Goal: Answer question/provide support: Share knowledge or assist other users

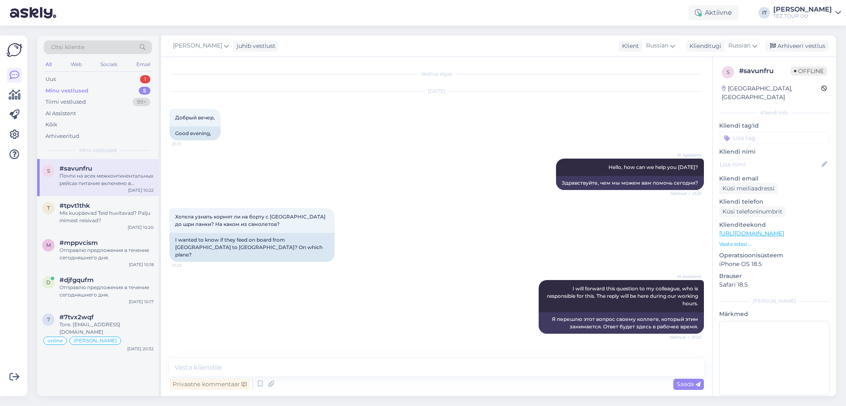
scroll to position [200, 0]
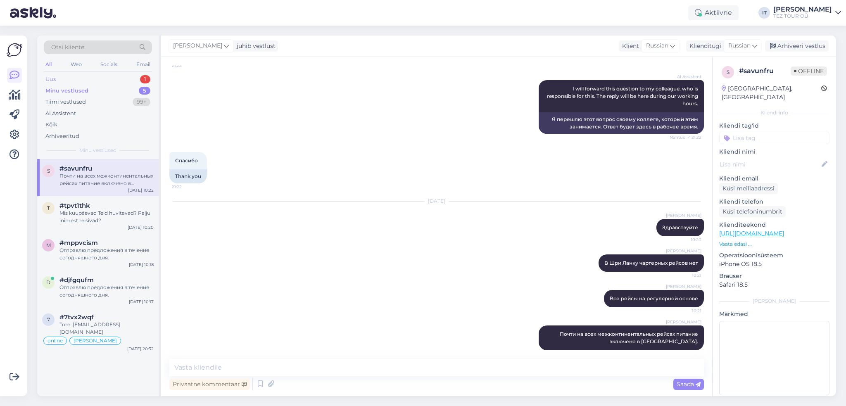
click at [119, 78] on div "Uus 1" at bounding box center [98, 80] width 108 height 12
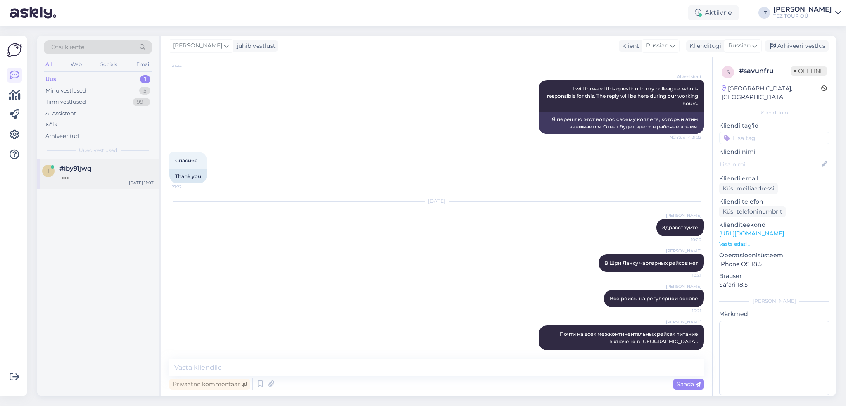
click at [118, 185] on div "i #iby91jwq [DATE] 11:07" at bounding box center [97, 174] width 121 height 30
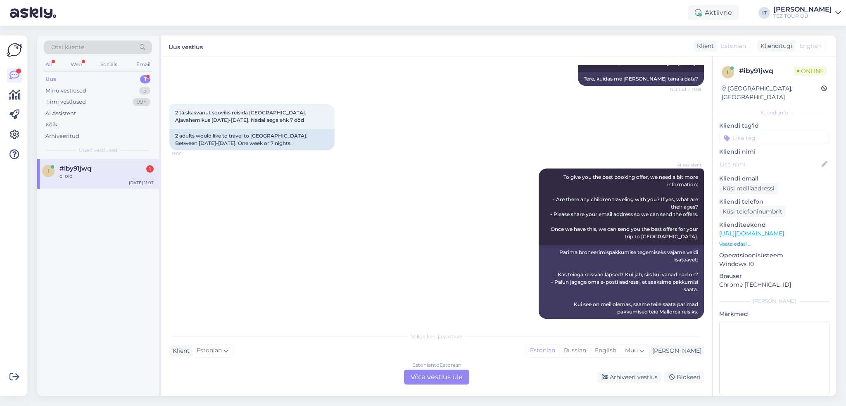
scroll to position [1, 0]
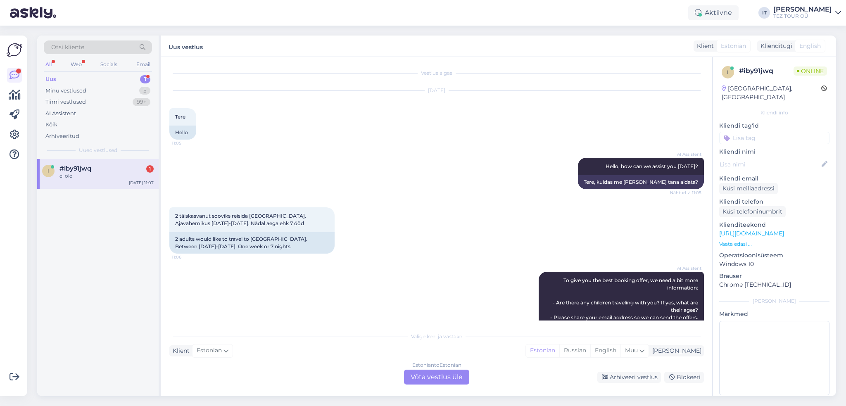
click at [435, 387] on div "Vestlus algas [DATE] Tere 11:05 Hello AI Assistent Hello, how can we assist you…" at bounding box center [436, 226] width 551 height 339
click at [439, 380] on div "Estonian to Estonian Võta vestlus üle" at bounding box center [436, 377] width 65 height 15
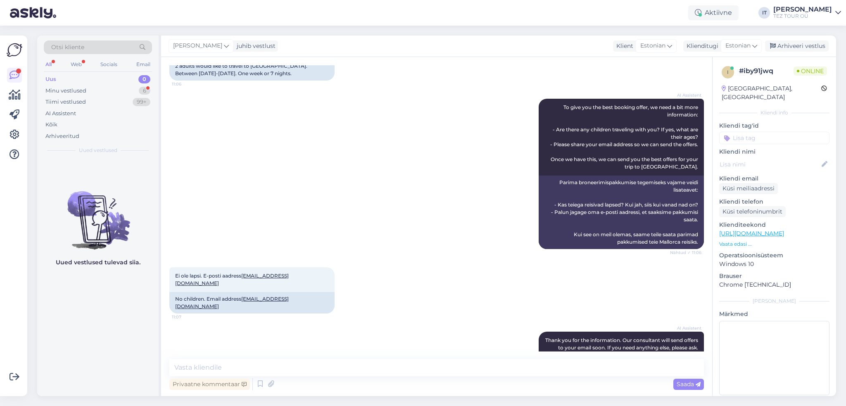
scroll to position [259, 0]
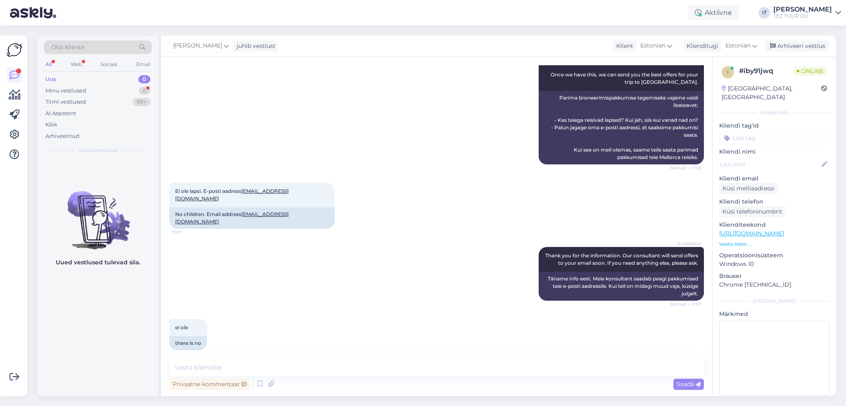
click at [301, 358] on div "Vestlus algas [DATE] Tere 11:05 Hello AI Assistent Hello, how can we assist you…" at bounding box center [436, 226] width 551 height 339
click at [304, 364] on textarea at bounding box center [436, 367] width 534 height 17
type textarea "Tere"
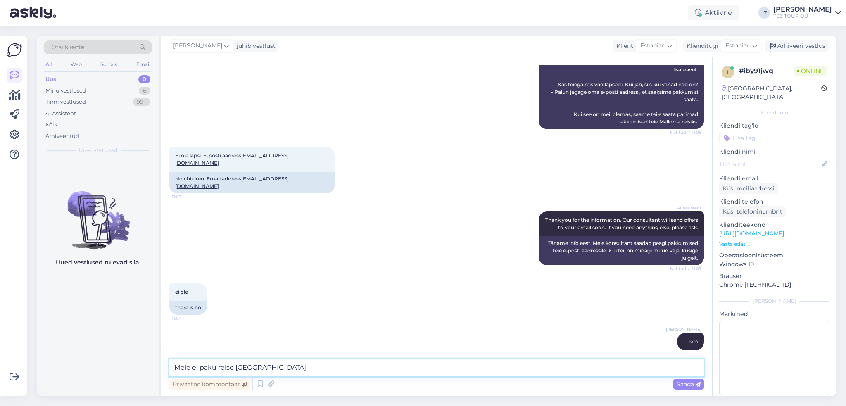
type textarea "Meie ei paku reise [GEOGRAPHIC_DATA]"
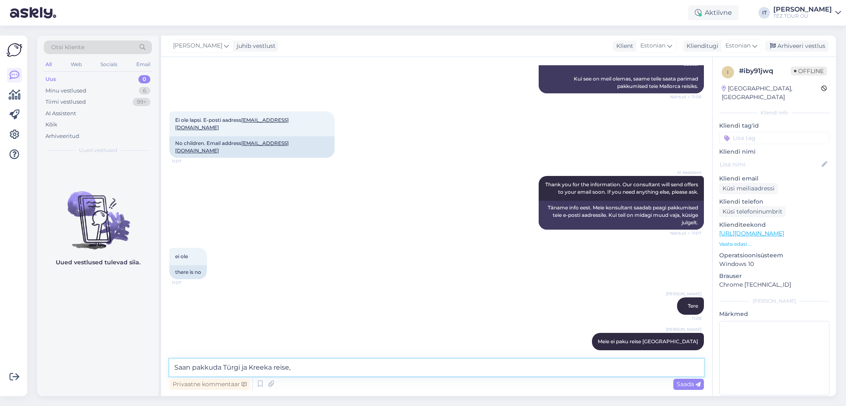
type textarea "Saan pakkuda Türgi ja Kreeka reise"
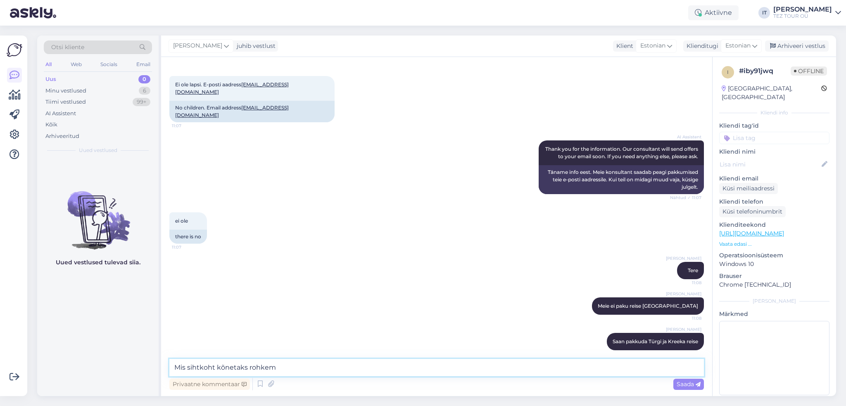
type textarea "Mis sihtkoht kõnetaks rohkem?"
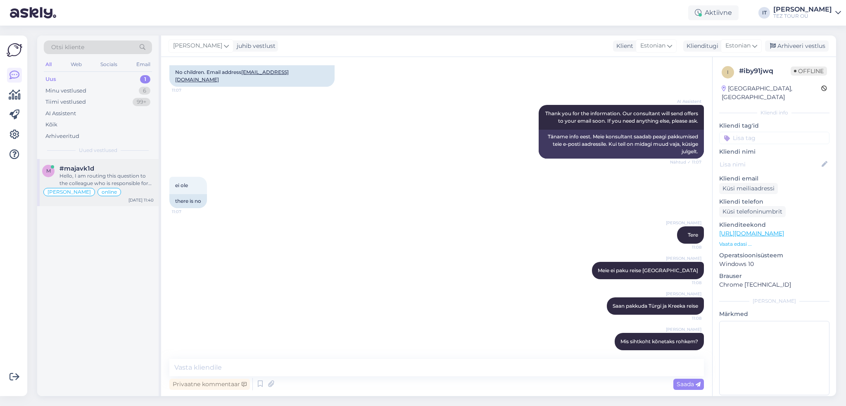
click at [135, 171] on div "#majavk1d" at bounding box center [106, 168] width 94 height 7
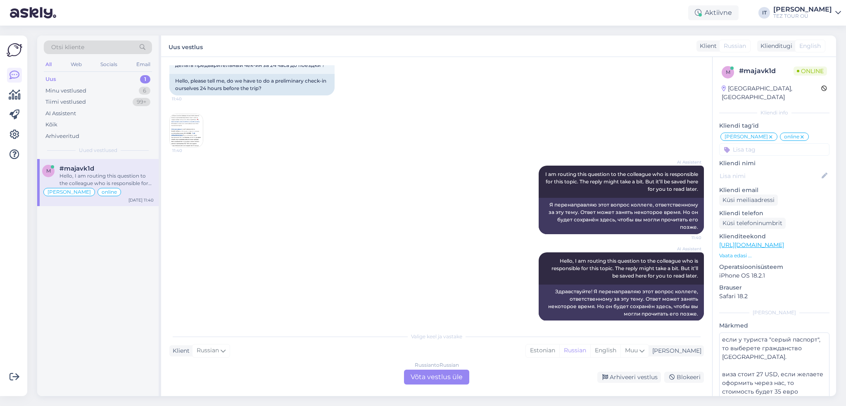
scroll to position [2784, 0]
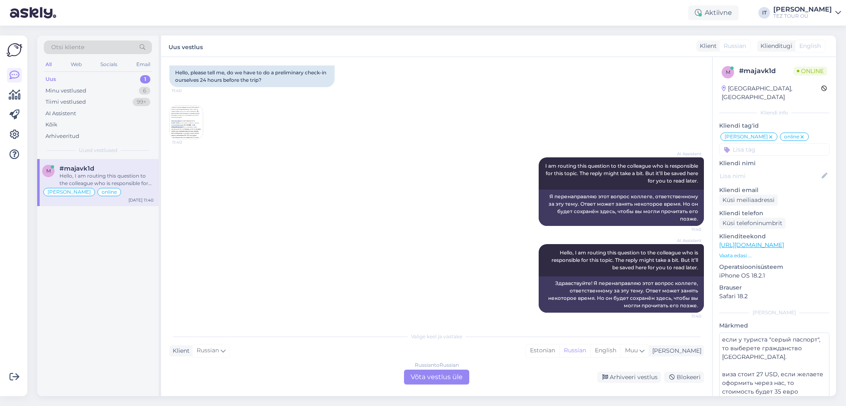
click at [447, 378] on div "Russian to Russian Võta vestlus üle" at bounding box center [436, 377] width 65 height 15
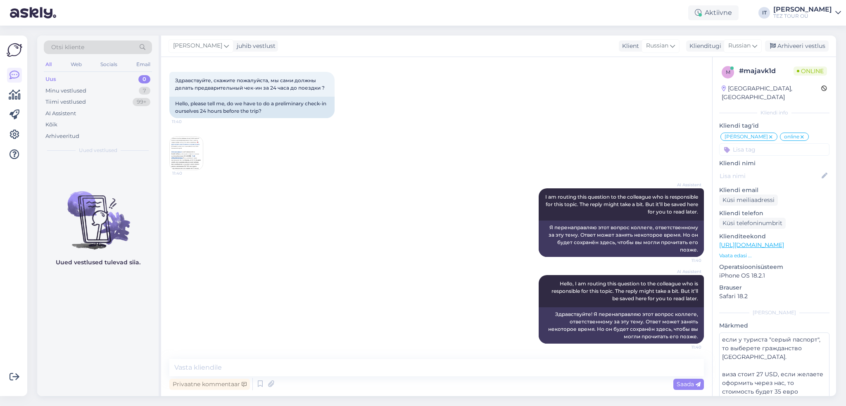
click at [197, 147] on img at bounding box center [186, 153] width 33 height 33
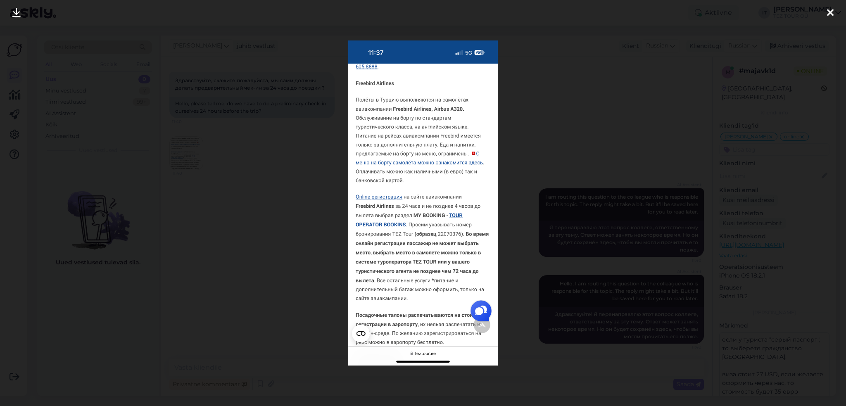
click at [560, 150] on div at bounding box center [423, 203] width 846 height 406
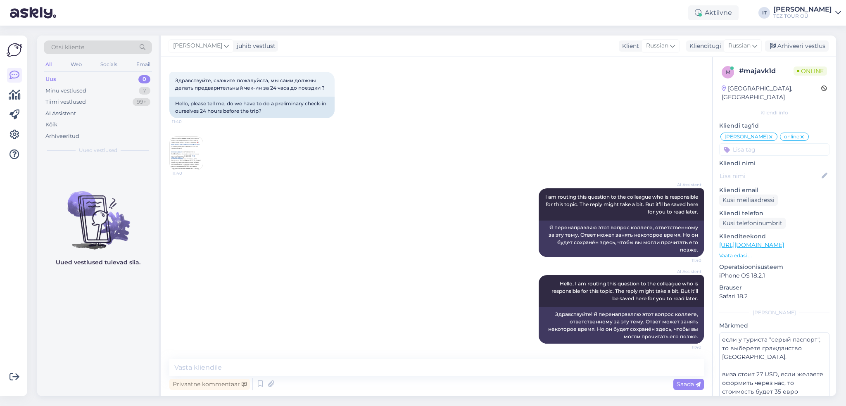
click at [331, 376] on div "Privaatne kommentaar Saada" at bounding box center [436, 384] width 534 height 16
click at [329, 370] on textarea at bounding box center [436, 367] width 534 height 17
type textarea "Здравствуйте"
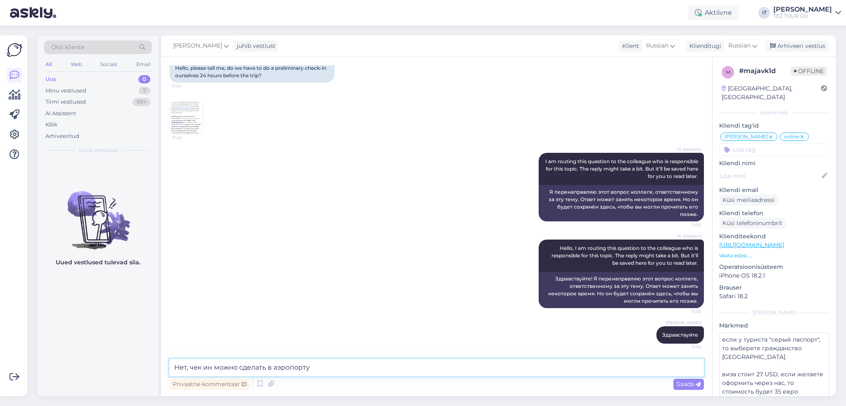
type textarea "Нет, чек ин можно сделать в аэропорту."
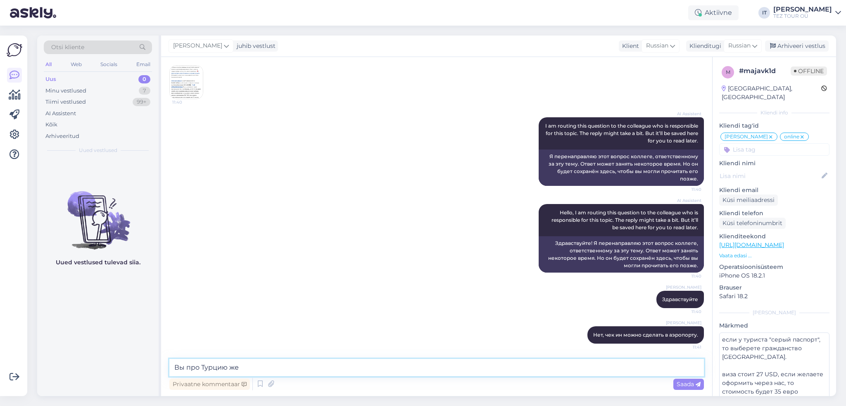
type textarea "Вы про Турцию же?"
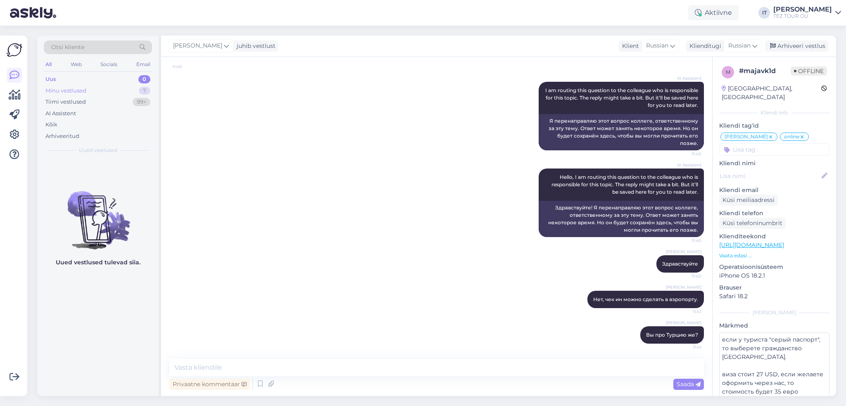
click at [125, 88] on div "Minu vestlused 7" at bounding box center [98, 91] width 108 height 12
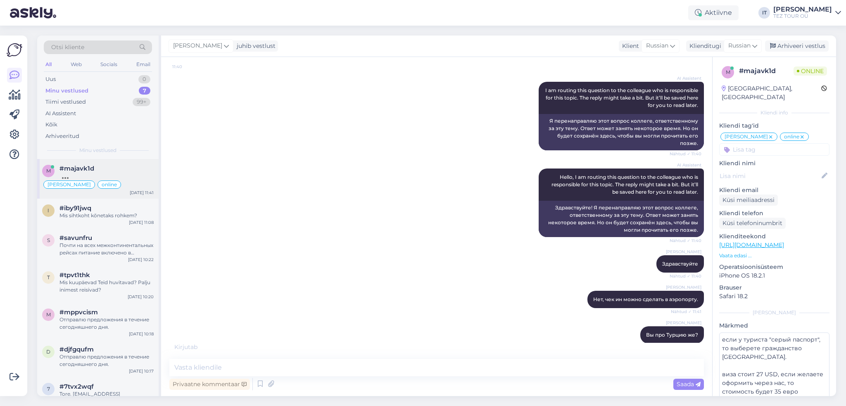
scroll to position [2896, 0]
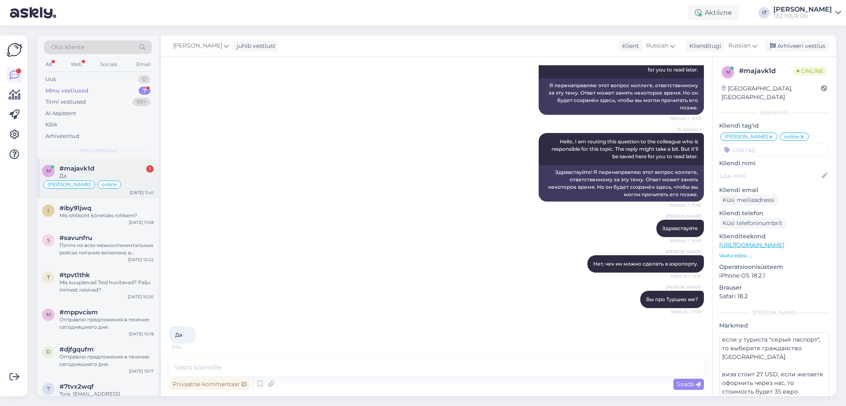
click at [135, 180] on div "Marika suhtleb online" at bounding box center [98, 185] width 112 height 10
click at [242, 368] on textarea at bounding box center [436, 367] width 534 height 17
click at [276, 370] on textarea at bounding box center [436, 367] width 534 height 17
click at [131, 223] on div "[DATE] 11:08" at bounding box center [141, 222] width 25 height 6
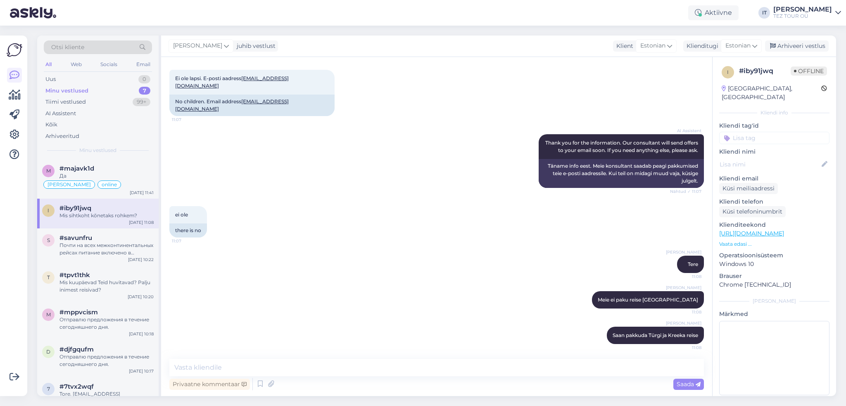
scroll to position [401, 0]
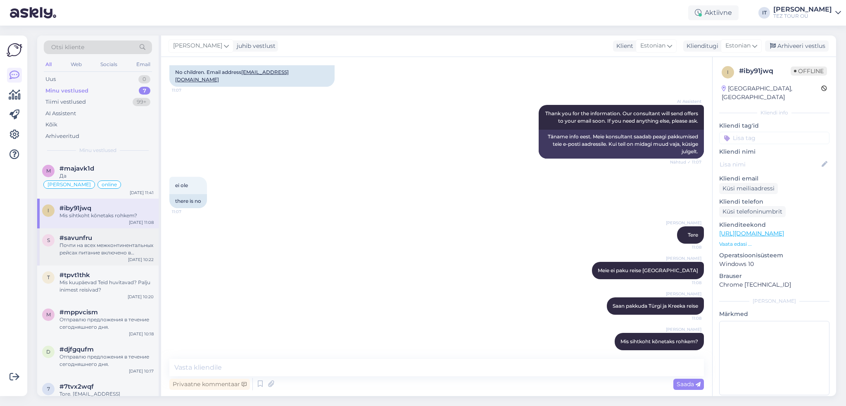
click at [122, 240] on div "#savunfru" at bounding box center [106, 237] width 94 height 7
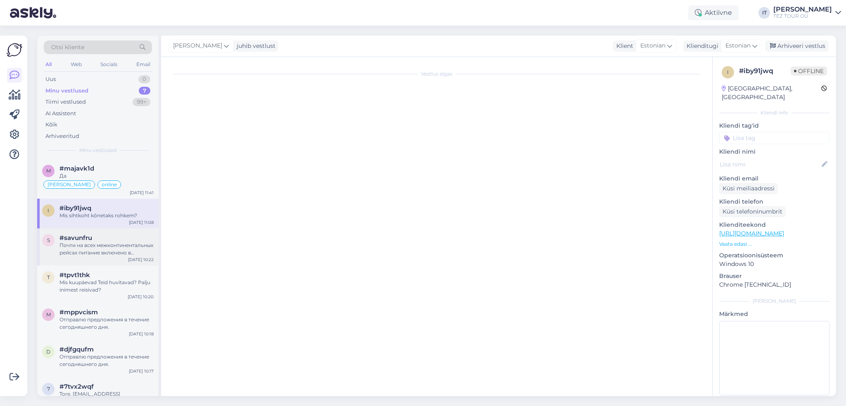
scroll to position [200, 0]
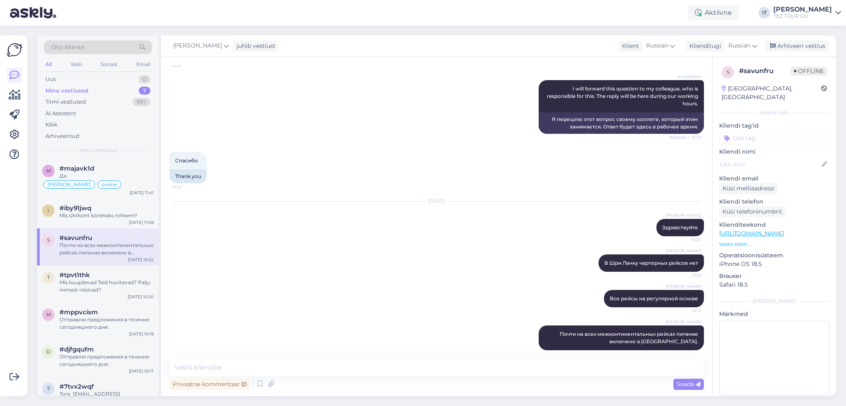
click at [768, 133] on input at bounding box center [774, 138] width 110 height 12
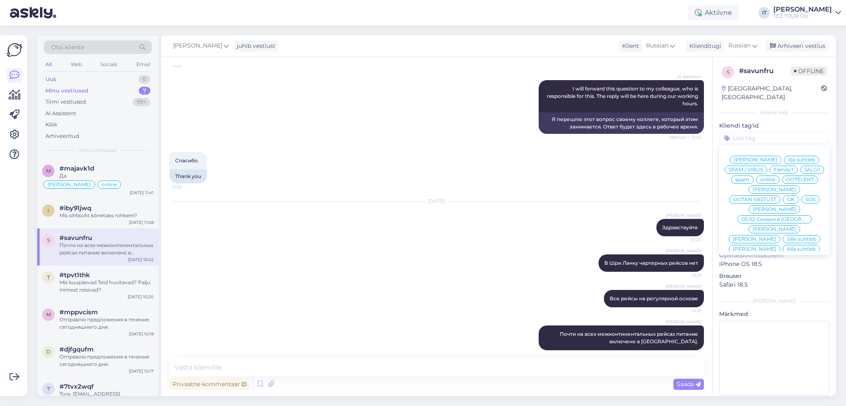
click at [798, 157] on span "Ilja suhtleb" at bounding box center [801, 159] width 27 height 5
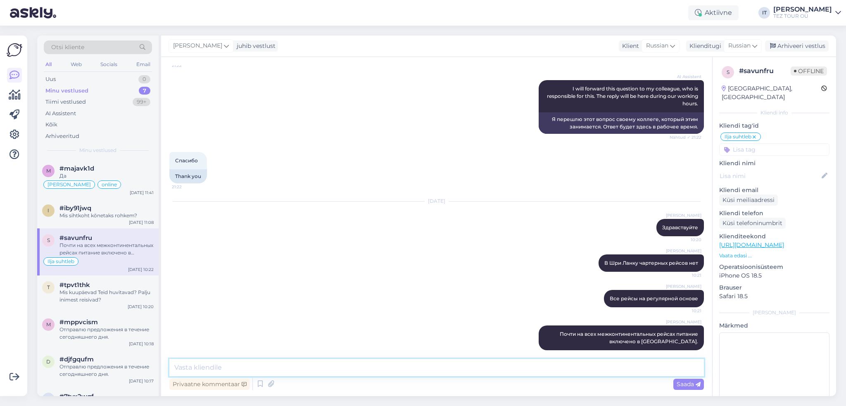
click at [282, 370] on textarea at bounding box center [436, 367] width 534 height 17
type textarea "Вы уже определились с отелем? Может быть хотите, чтобы я отправил предложения […"
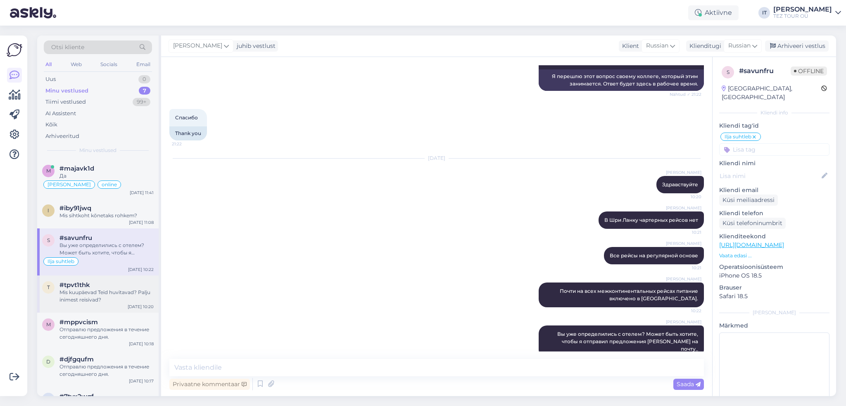
click at [106, 304] on div "t #tpvt1thk Mis kuupäevad Teid huvitavad? Palju inimest reisivad? [DATE] 10:20" at bounding box center [97, 294] width 121 height 37
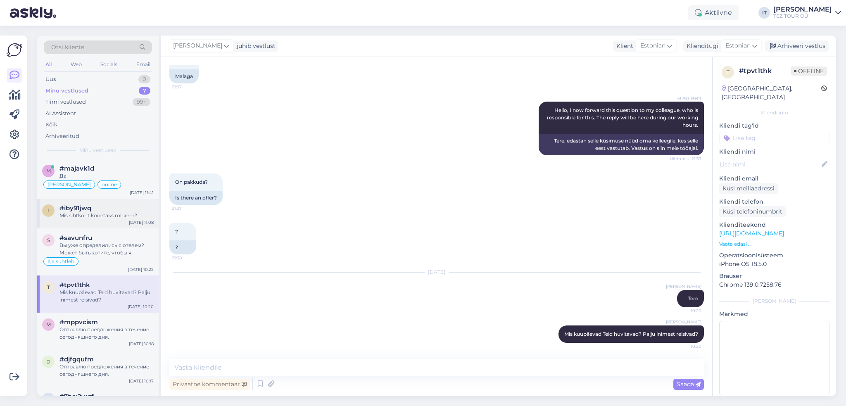
click at [126, 210] on div "#iby91jwq" at bounding box center [106, 207] width 94 height 7
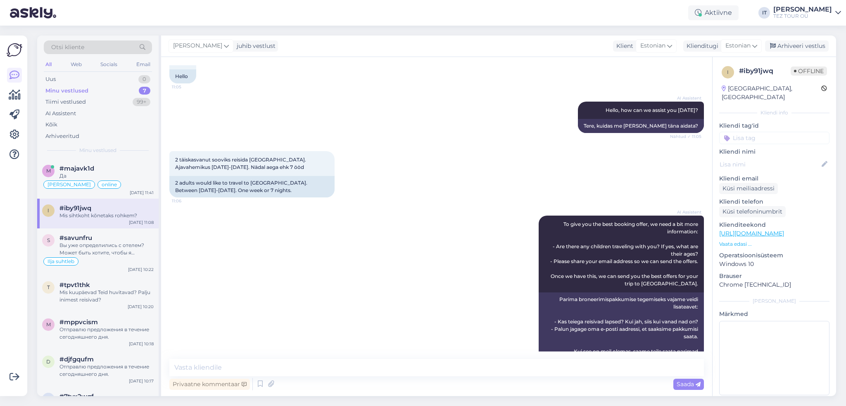
scroll to position [401, 0]
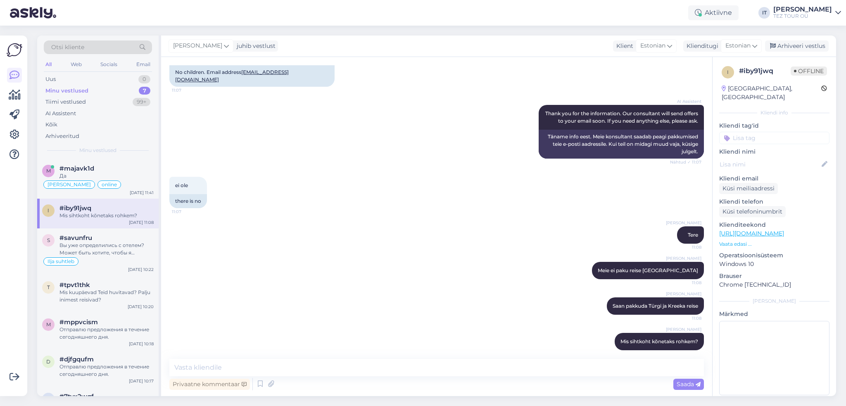
click at [799, 133] on input at bounding box center [774, 138] width 110 height 12
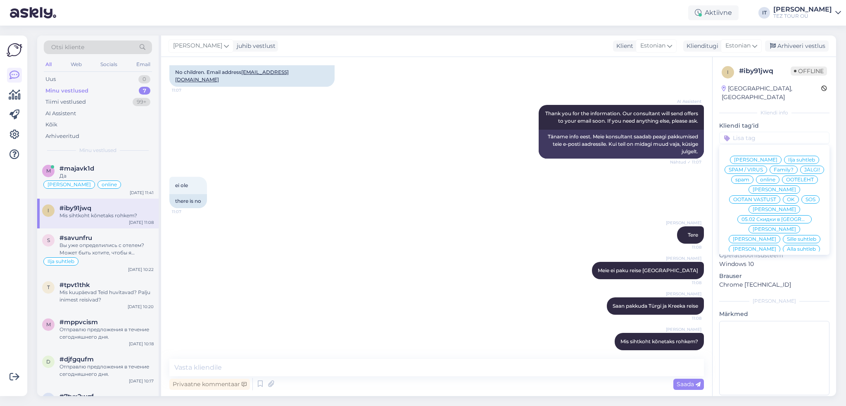
click at [802, 156] on div "Ilja suhtleb" at bounding box center [801, 160] width 35 height 8
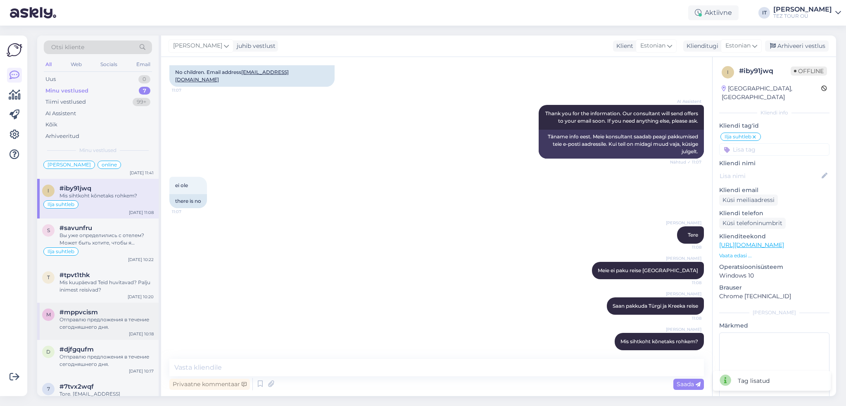
scroll to position [39, 0]
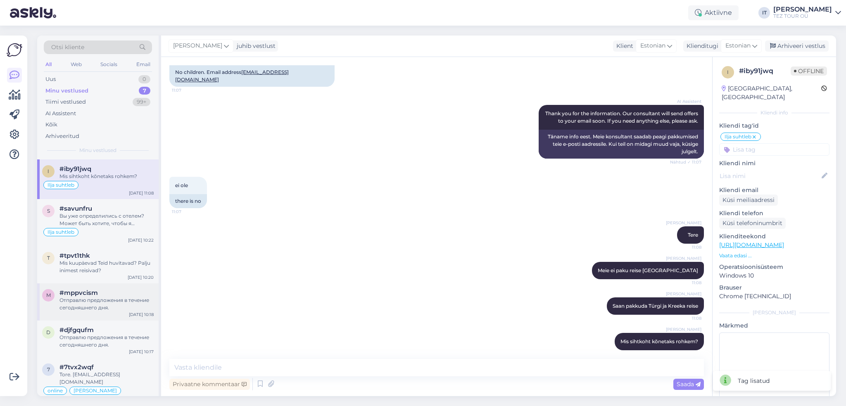
click at [135, 308] on div "Отправлю предложения в течение сегодняшнего дня." at bounding box center [106, 304] width 94 height 15
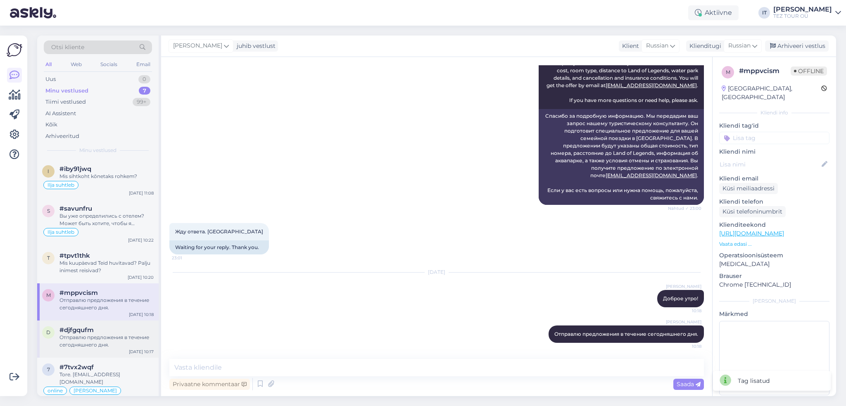
click at [129, 340] on div "Отправлю предложения в течение сегодняшнего дня." at bounding box center [106, 341] width 94 height 15
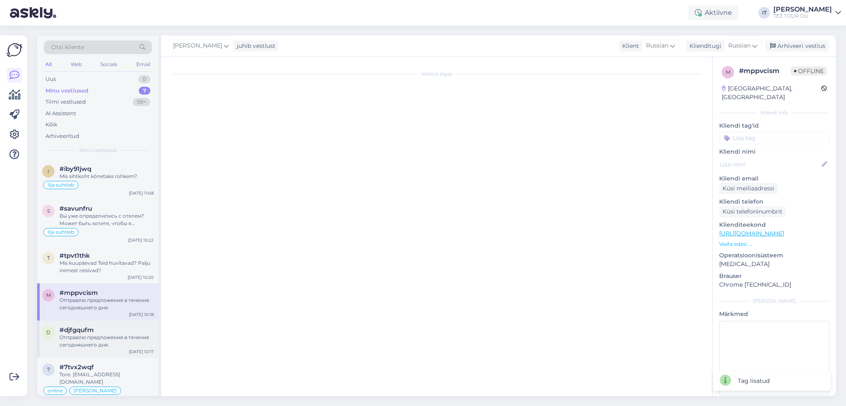
scroll to position [390, 0]
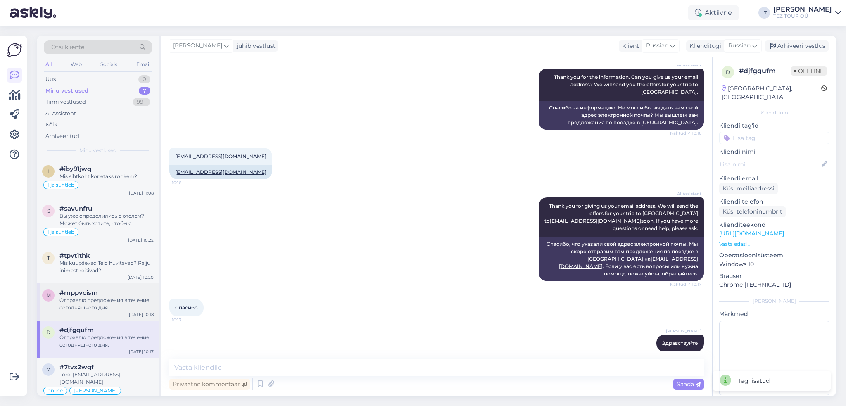
drag, startPoint x: 119, startPoint y: 306, endPoint x: 119, endPoint y: 291, distance: 15.3
click at [119, 306] on div "Отправлю предложения в течение сегодняшнего дня." at bounding box center [106, 304] width 94 height 15
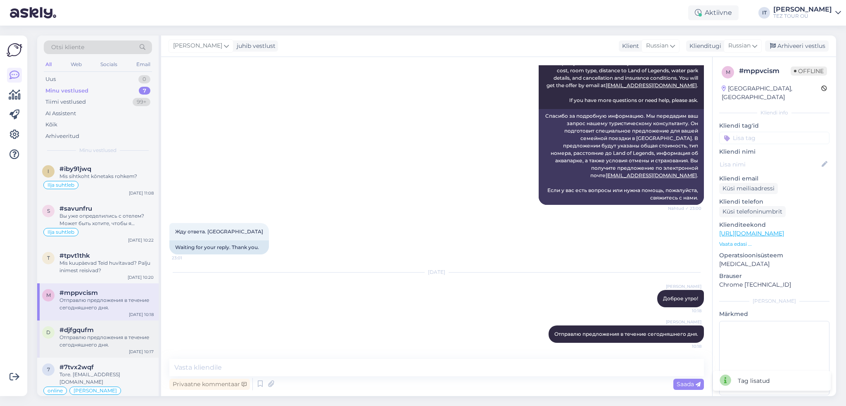
click at [134, 347] on div "Отправлю предложения в течение сегодняшнего дня." at bounding box center [106, 341] width 94 height 15
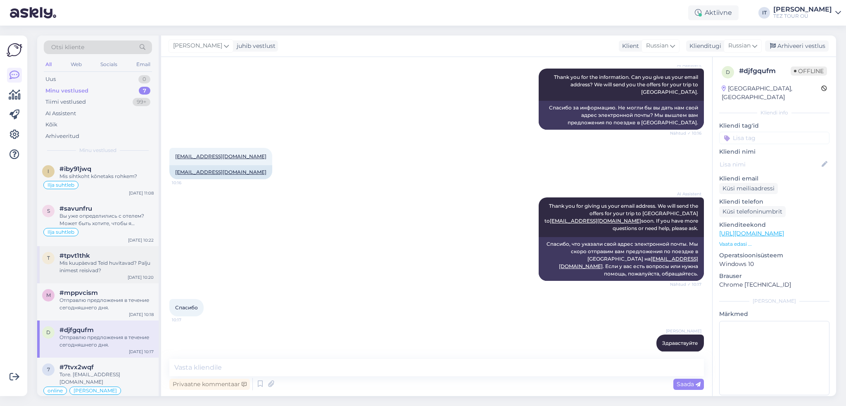
click at [101, 252] on div "#tpvt1thk" at bounding box center [106, 255] width 94 height 7
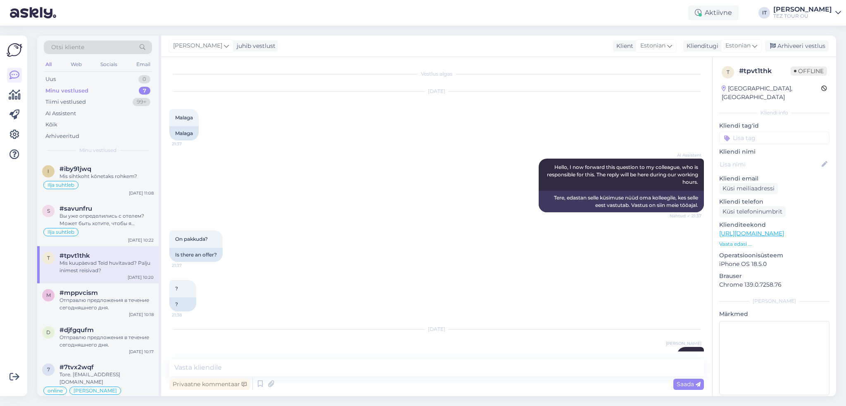
scroll to position [57, 0]
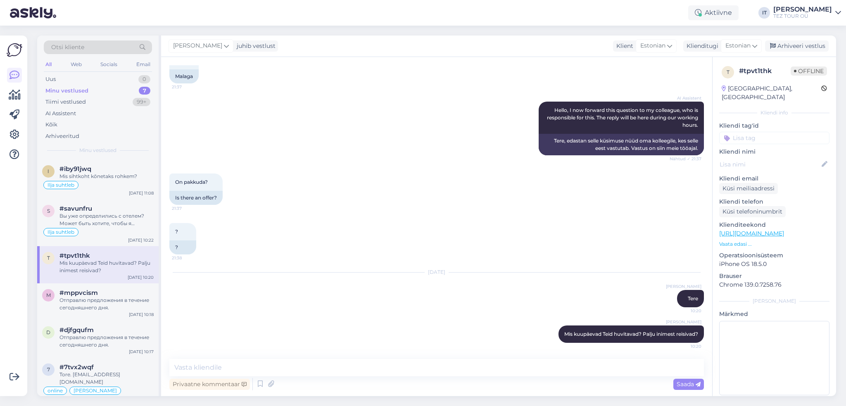
click at [782, 132] on input at bounding box center [774, 138] width 110 height 12
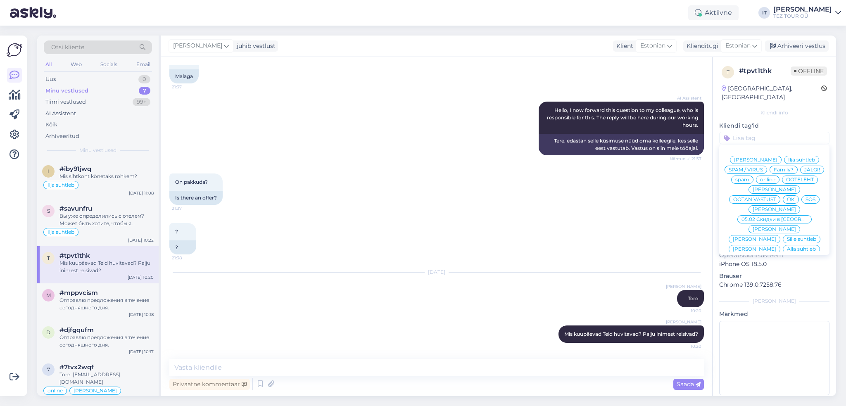
click at [790, 157] on span "Ilja suhtleb" at bounding box center [801, 159] width 27 height 5
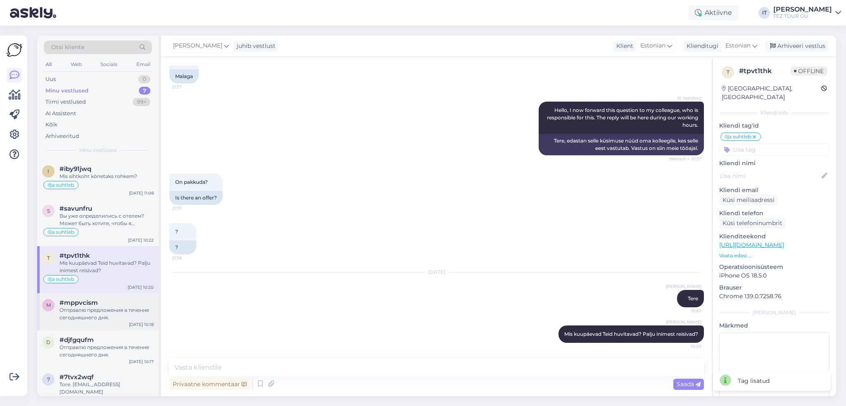
click at [107, 322] on div "m #mppvcism Отправлю предложения в течение сегодняшнего дня. [DATE] 10:18" at bounding box center [97, 311] width 121 height 37
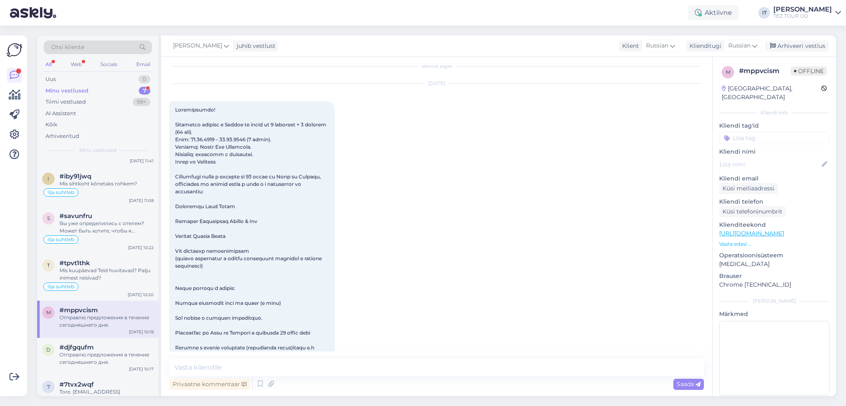
scroll to position [0, 0]
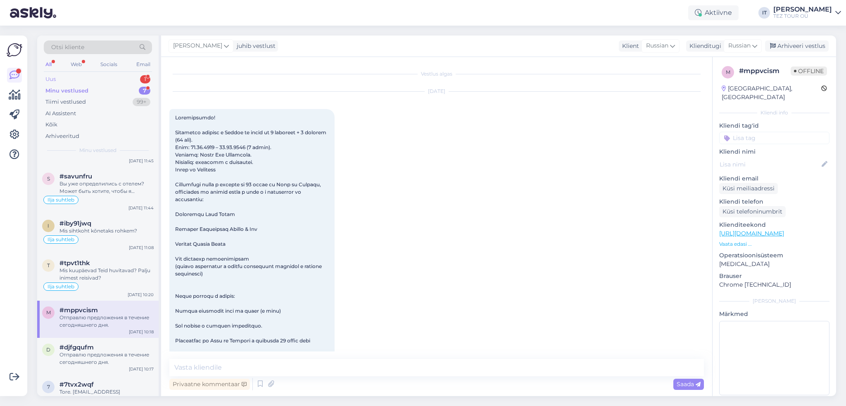
click at [129, 80] on div "Uus 1" at bounding box center [98, 80] width 108 height 12
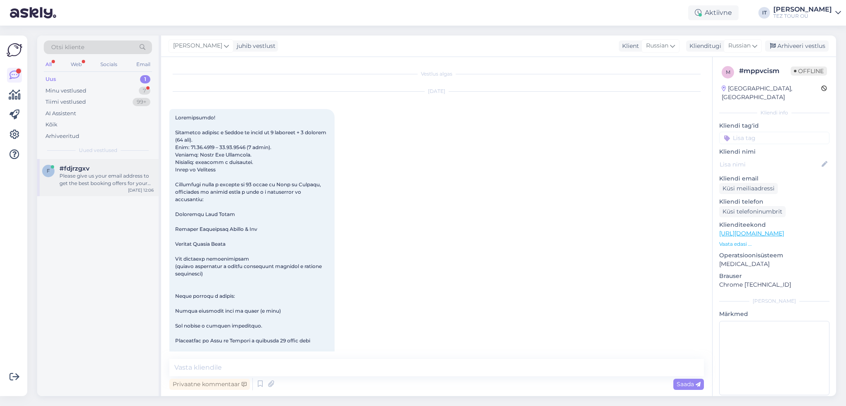
click at [91, 186] on div "Please give us your email address to get the best booking offers for your trip …" at bounding box center [106, 179] width 94 height 15
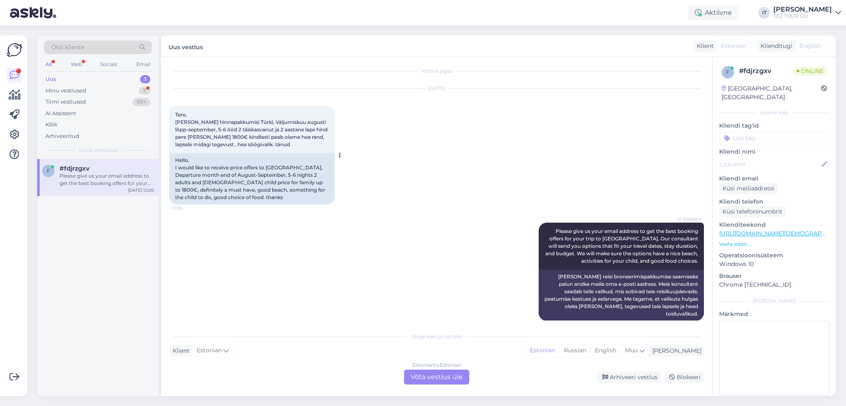
scroll to position [5, 0]
click at [421, 368] on div "Estonian to Estonian" at bounding box center [436, 364] width 49 height 7
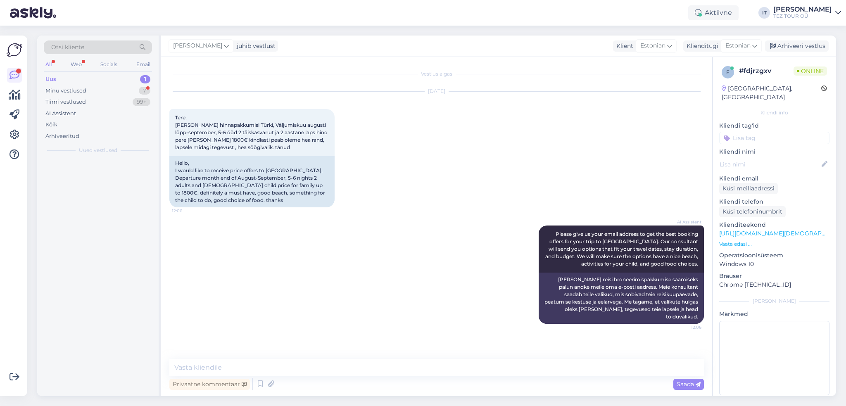
scroll to position [0, 0]
click at [102, 85] on div "Minu vestlused 8" at bounding box center [98, 91] width 108 height 12
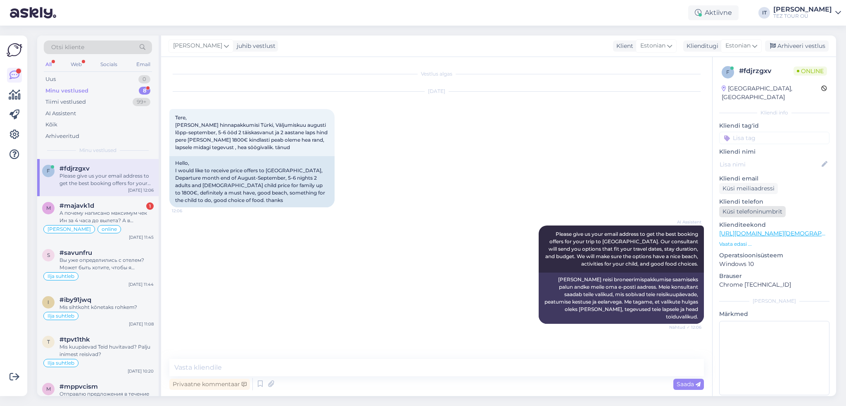
scroll to position [17, 0]
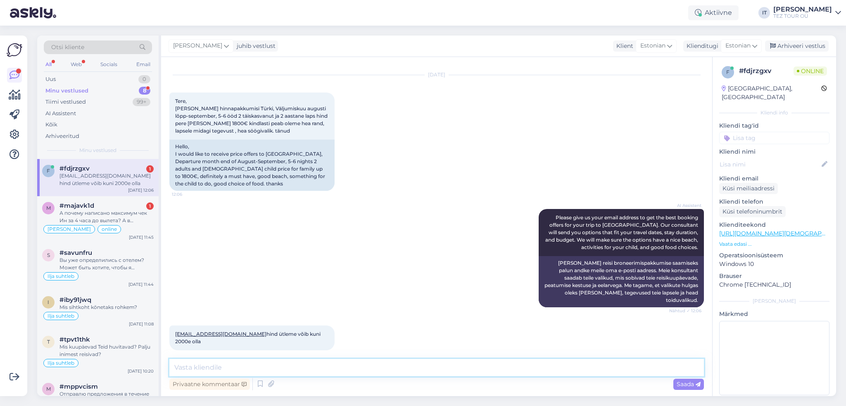
click at [288, 365] on textarea at bounding box center [436, 367] width 534 height 17
type textarea "Tere"
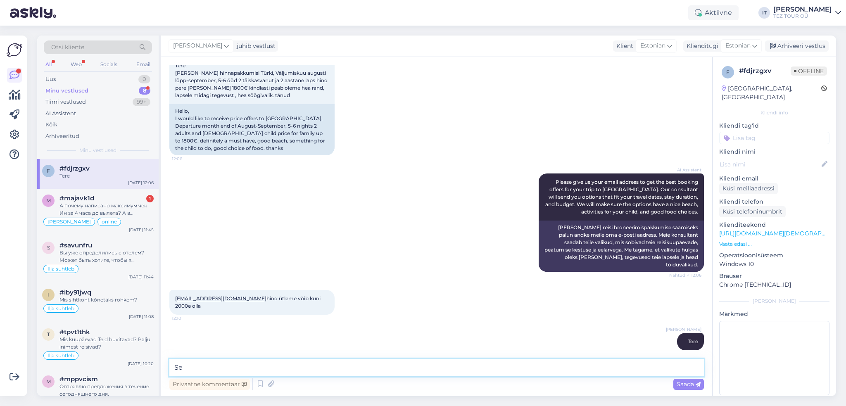
type textarea "S"
type textarea "Antud eelarvega on pakkuda vaid väga tagasihoidlikud hotellivalikud."
click at [691, 386] on span "Saada" at bounding box center [689, 383] width 24 height 7
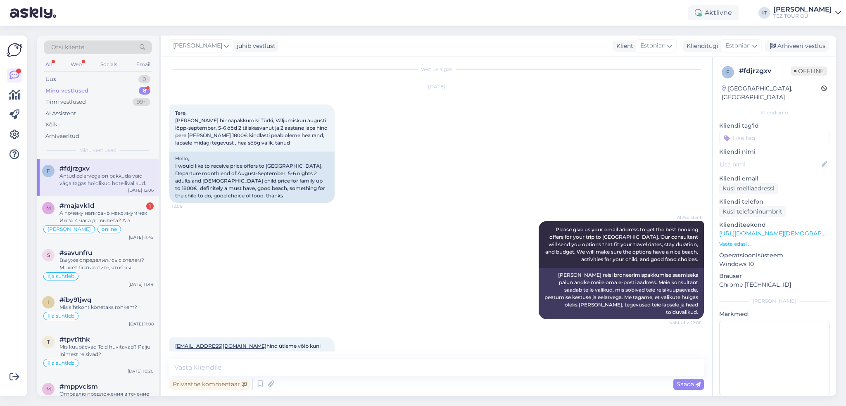
scroll to position [0, 0]
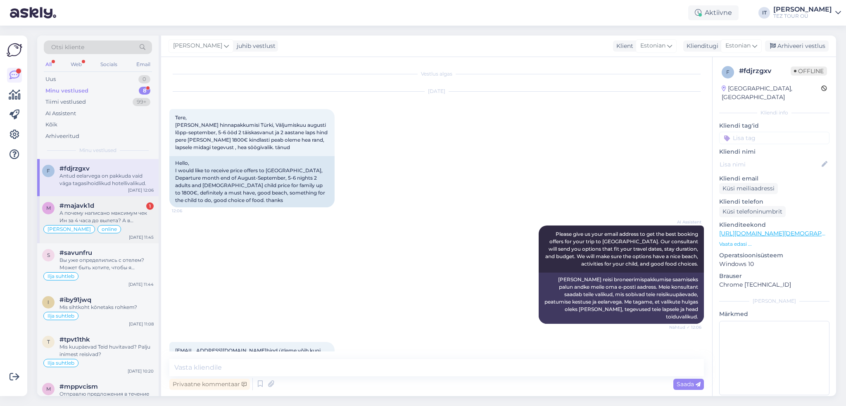
click at [125, 213] on div "А почему написано максимум чек Ин за 4 часа до вылета? А в аэропорту быть за 2 …" at bounding box center [106, 216] width 94 height 15
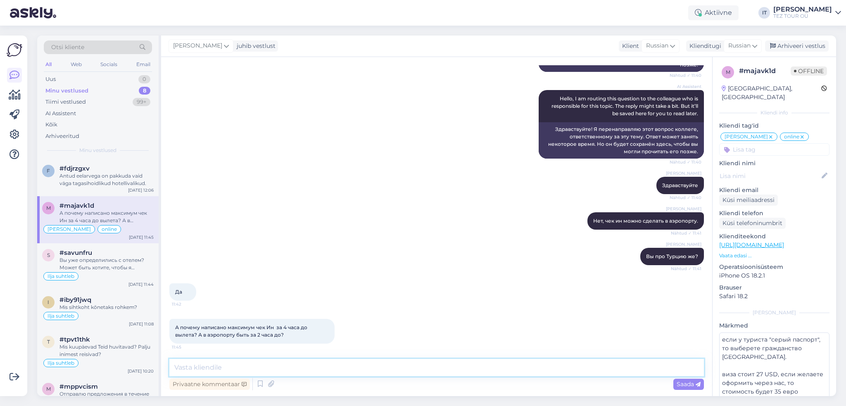
click at [329, 366] on textarea at bounding box center [436, 367] width 534 height 17
type textarea "Да, всё верно"
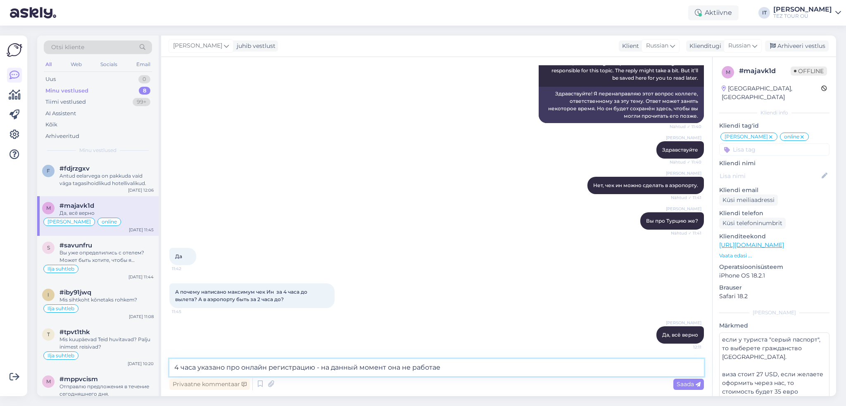
type textarea "4 часа указано про онлайн регистрацию - на данный момент она не работает"
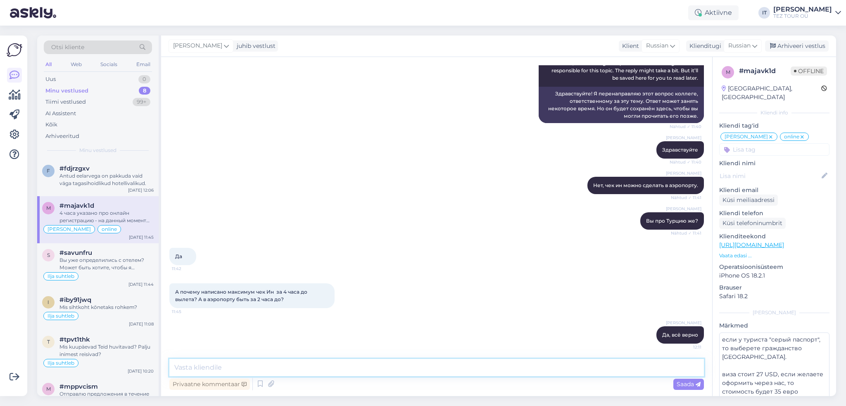
scroll to position [3017, 0]
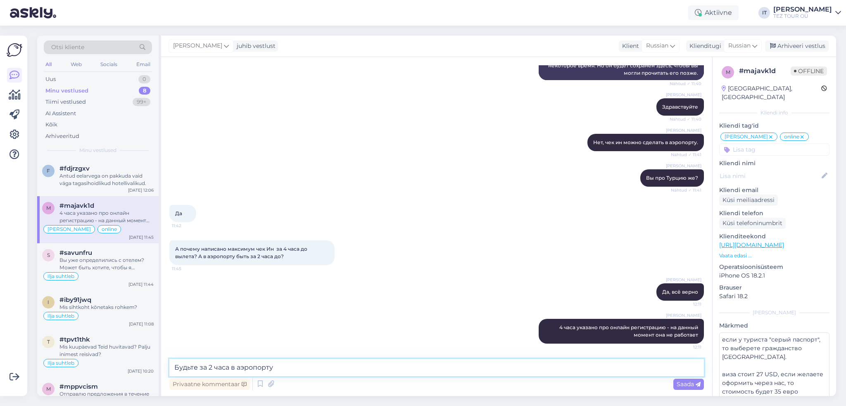
drag, startPoint x: 198, startPoint y: 367, endPoint x: 172, endPoint y: 368, distance: 26.0
click at [172, 368] on textarea "Будьте за 2 часа в аэропорту" at bounding box center [436, 367] width 534 height 17
drag, startPoint x: 291, startPoint y: 361, endPoint x: 311, endPoint y: 361, distance: 20.7
click at [291, 361] on textarea "Нужно быть за 2 часа в аэропорту" at bounding box center [436, 367] width 534 height 17
type textarea "Нужно быть за 2 часа в аэропорту и пройти регистрацию уже на месте."
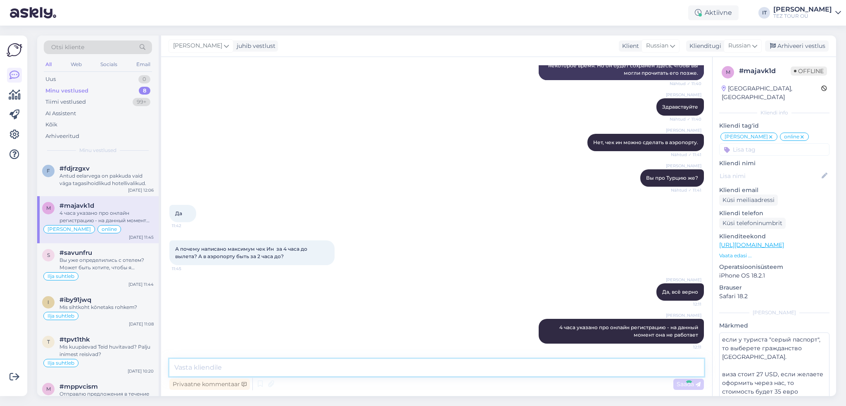
scroll to position [3060, 0]
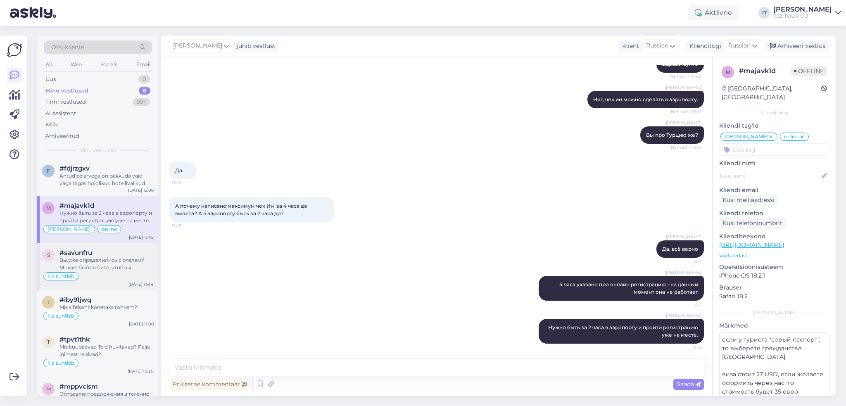
click at [99, 264] on div "Вы уже определились с отелем? Может быть хотите, чтобы я отправил предложения […" at bounding box center [106, 264] width 94 height 15
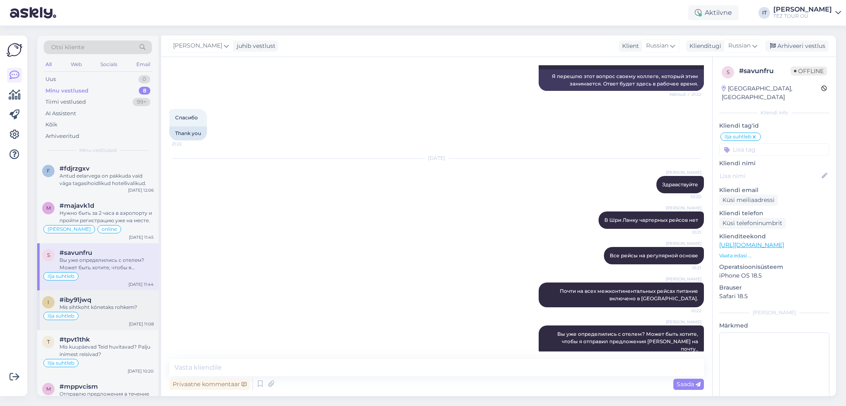
click at [142, 304] on div "Mis sihtkoht kõnetaks rohkem?" at bounding box center [106, 307] width 94 height 7
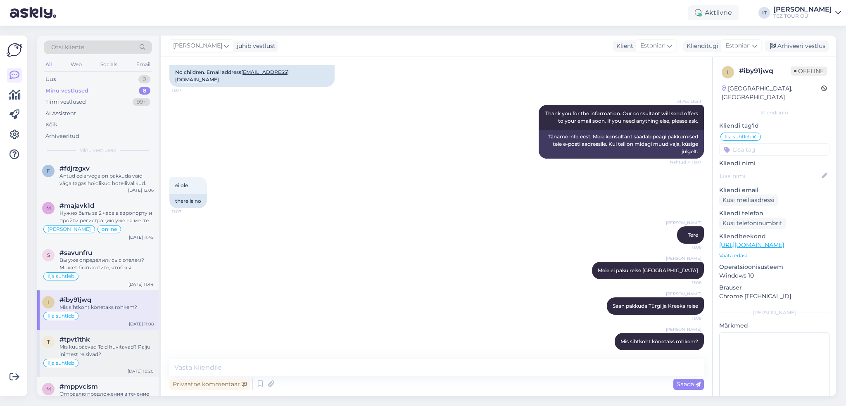
click at [109, 343] on div "Mis kuupäevad Teid huvitavad? Palju inimest reisivad?" at bounding box center [106, 350] width 94 height 15
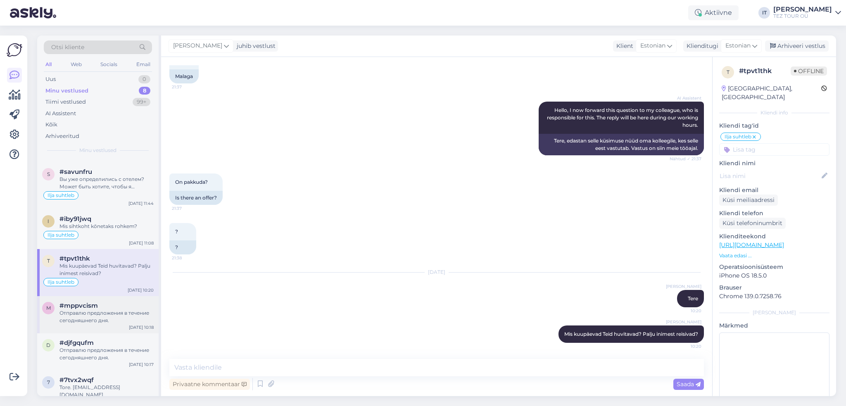
scroll to position [83, 0]
click at [114, 320] on div "Отправлю предложения в течение сегодняшнего дня." at bounding box center [106, 315] width 94 height 15
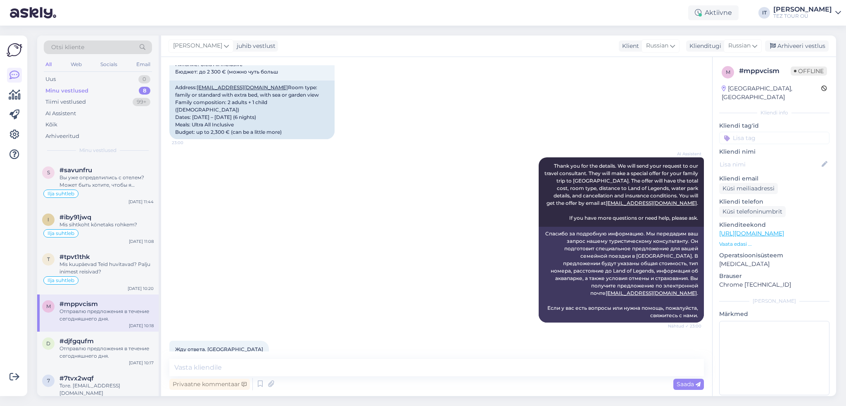
scroll to position [841, 0]
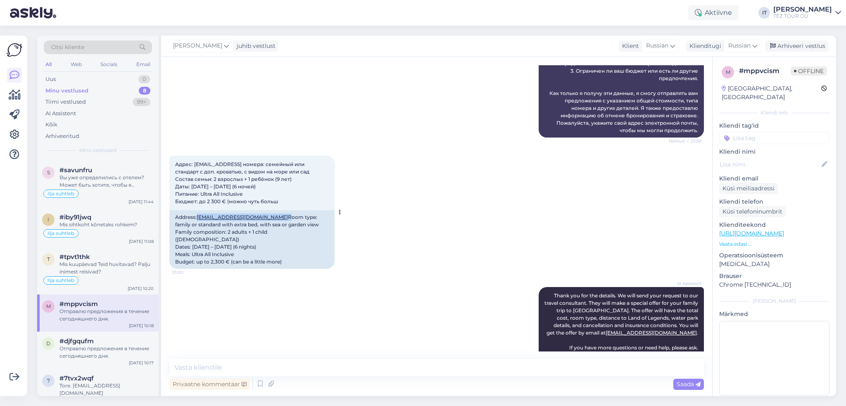
drag, startPoint x: 256, startPoint y: 226, endPoint x: 198, endPoint y: 221, distance: 58.5
click at [198, 221] on div "Address: [EMAIL_ADDRESS][DOMAIN_NAME] Room type: family or standard with extra …" at bounding box center [251, 239] width 165 height 59
copy div "[EMAIL_ADDRESS][DOMAIN_NAME]"
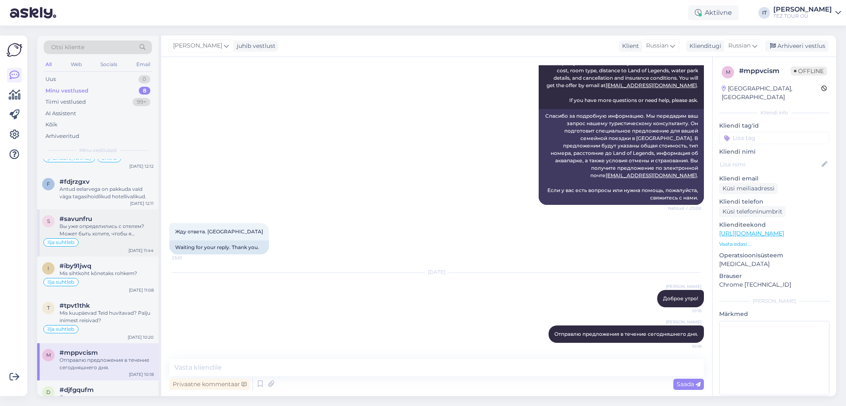
scroll to position [0, 0]
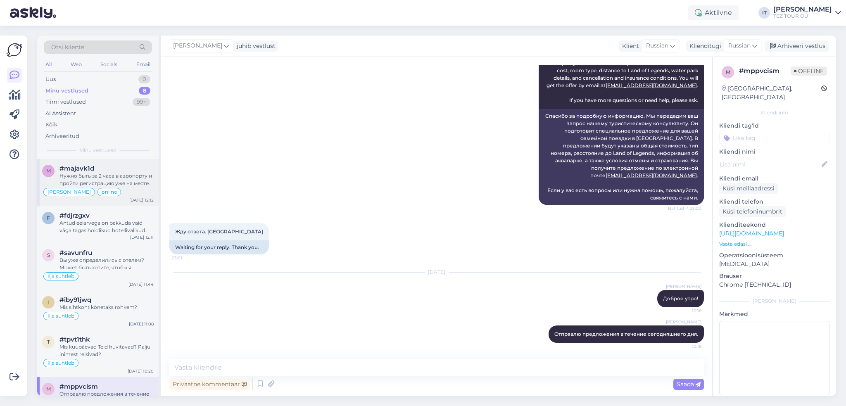
click at [130, 184] on div "Нужно быть за 2 часа в аэропорту и пройти регистрацию уже на месте." at bounding box center [106, 179] width 94 height 15
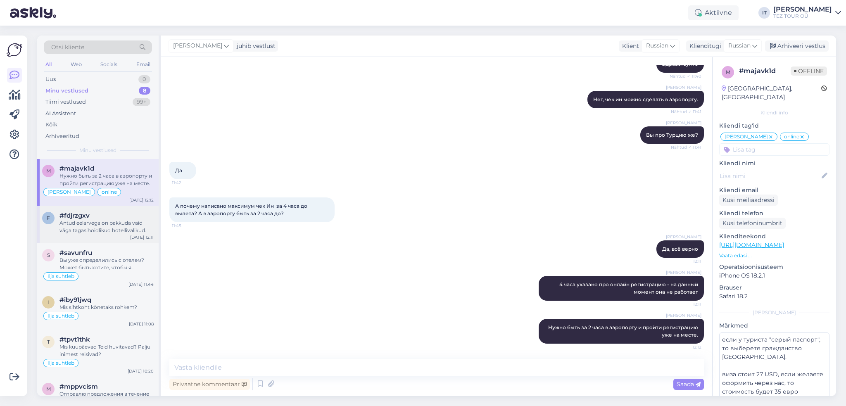
click at [124, 233] on div "Antud eelarvega on pakkuda vaid väga tagasihoidlikud hotellivalikud." at bounding box center [106, 226] width 94 height 15
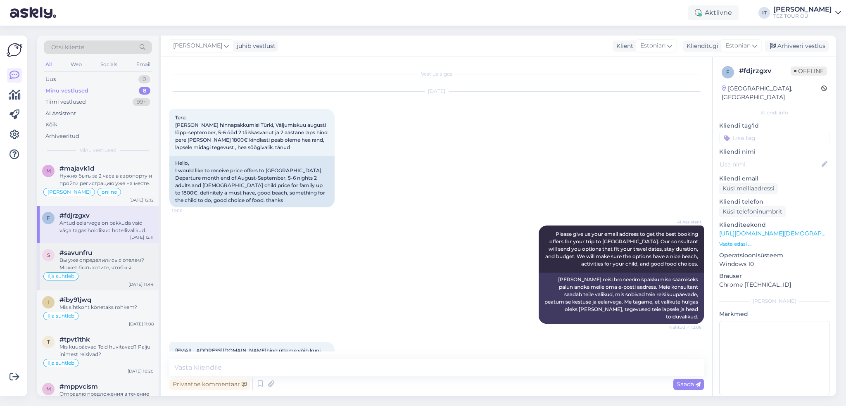
click at [126, 282] on div "s #savunfru Вы уже определились с отелем? Может быть хотите, чтобы я отправил п…" at bounding box center [97, 266] width 121 height 47
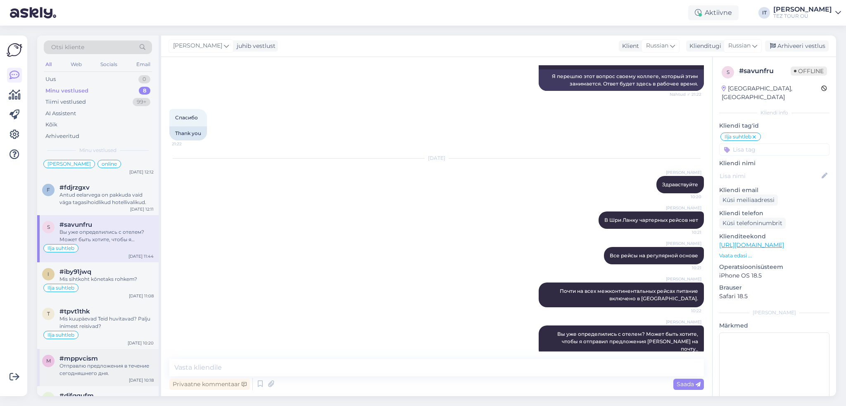
scroll to position [94, 0]
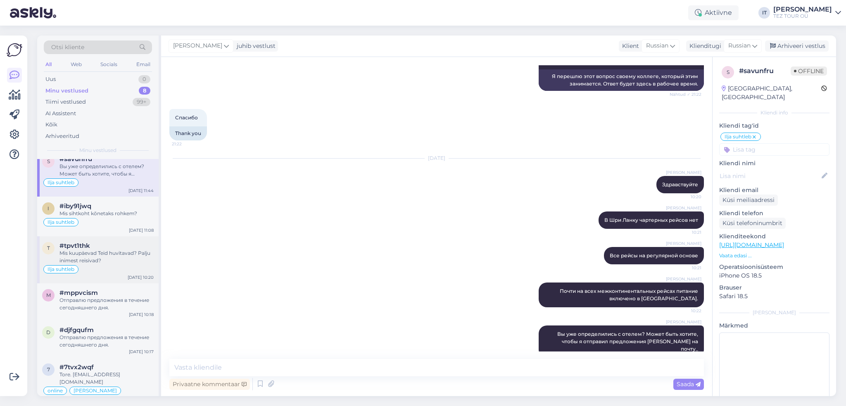
click at [122, 257] on div "Mis kuupäevad Teid huvitavad? Palju inimest reisivad?" at bounding box center [106, 256] width 94 height 15
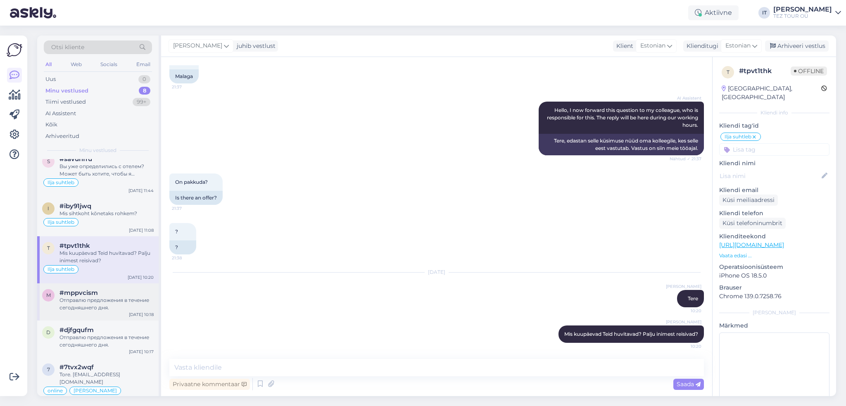
click at [126, 307] on div "Отправлю предложения в течение сегодняшнего дня." at bounding box center [106, 304] width 94 height 15
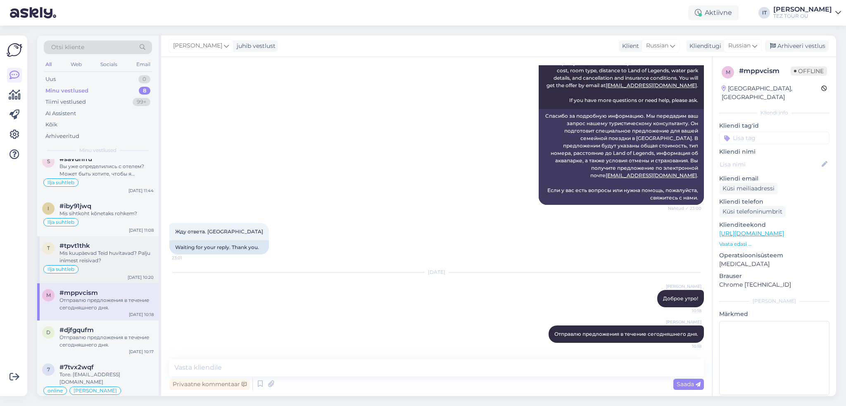
click at [125, 267] on div "Ilja suhtleb" at bounding box center [98, 269] width 112 height 10
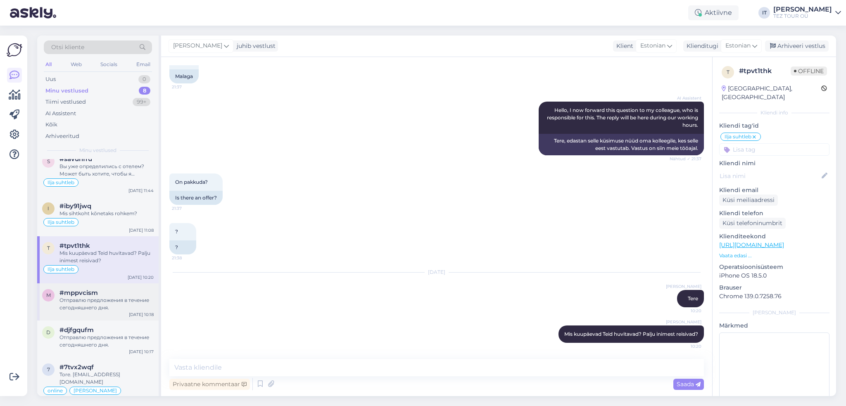
click at [129, 307] on div "Отправлю предложения в течение сегодняшнего дня." at bounding box center [106, 304] width 94 height 15
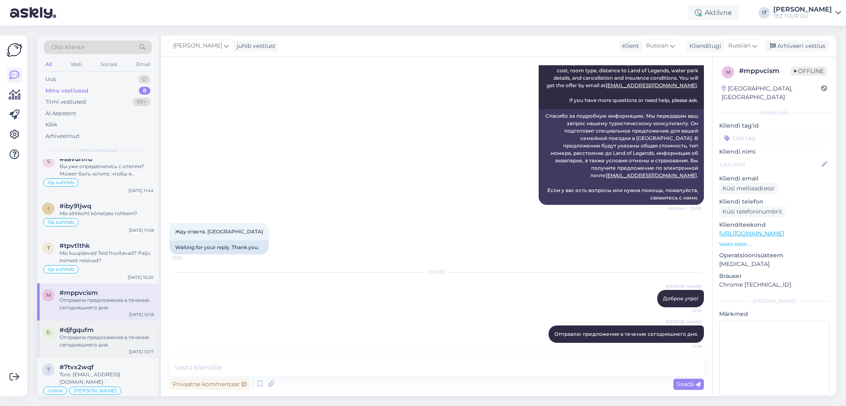
click at [139, 344] on div "Отправлю предложения в течение сегодняшнего дня." at bounding box center [106, 341] width 94 height 15
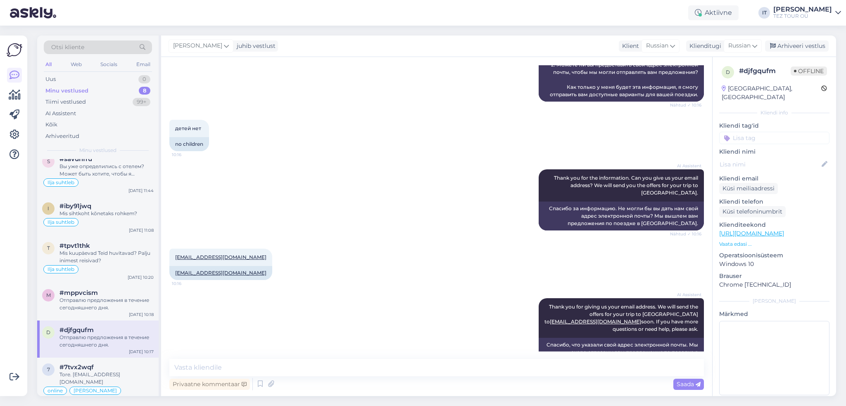
scroll to position [390, 0]
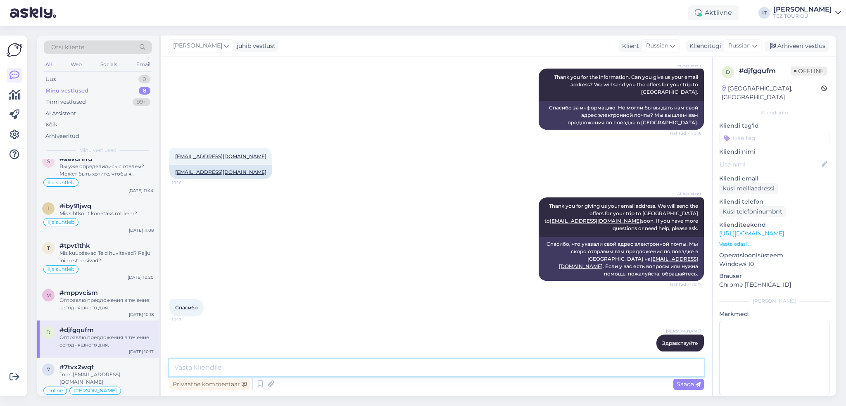
click at [373, 364] on textarea at bounding box center [436, 367] width 534 height 17
type textarea "T"
type textarea "Здравствуйте"
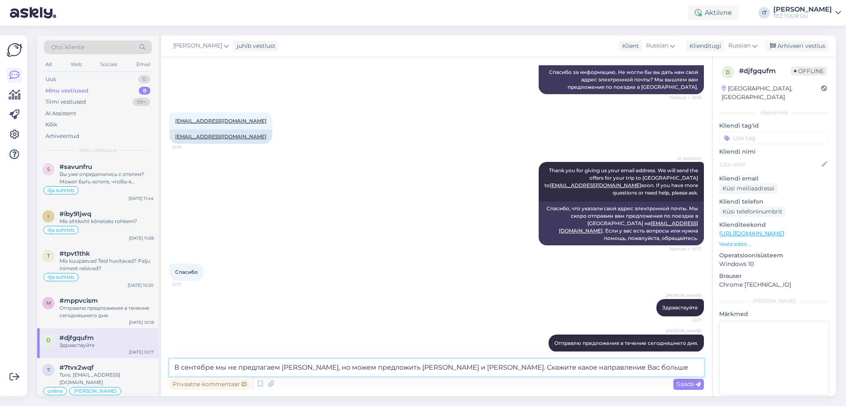
type textarea "В сентябре мы не предлагаем [PERSON_NAME], но можем предложить [PERSON_NAME] и …"
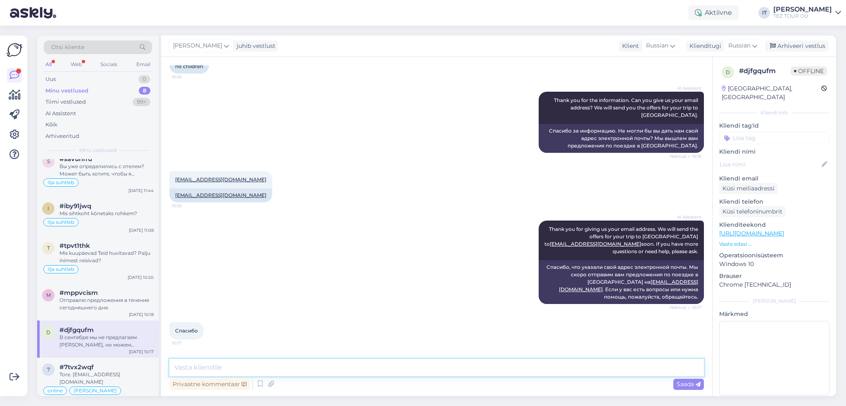
scroll to position [248, 0]
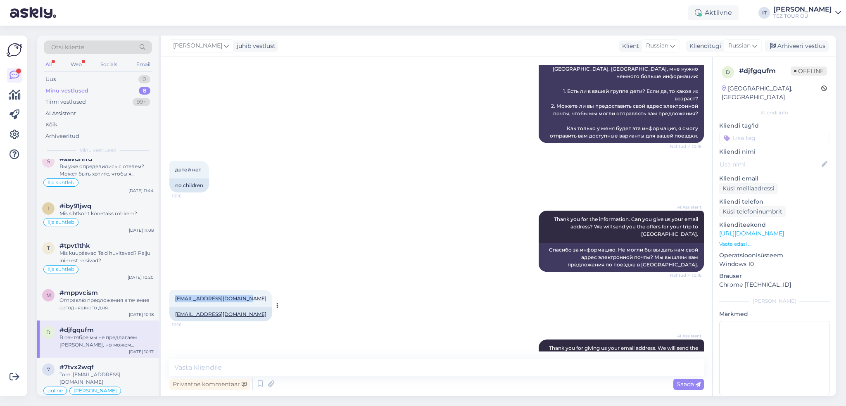
drag, startPoint x: 244, startPoint y: 269, endPoint x: 178, endPoint y: 267, distance: 65.7
click at [175, 290] on div "[EMAIL_ADDRESS][DOMAIN_NAME] 10:16" at bounding box center [220, 298] width 103 height 17
copy link "[EMAIL_ADDRESS][DOMAIN_NAME]"
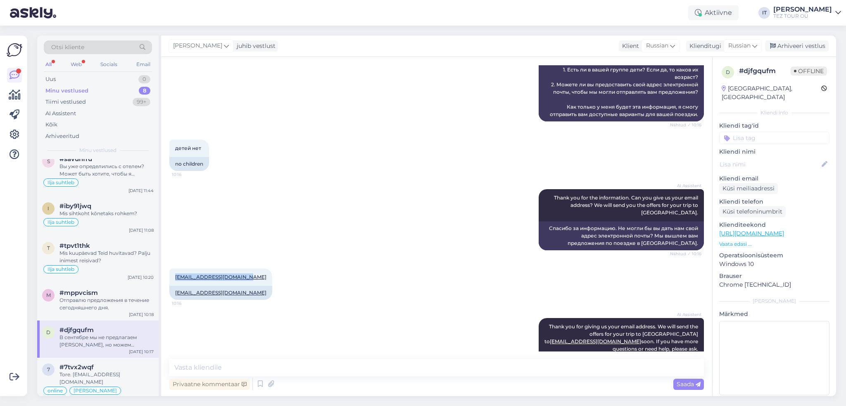
scroll to position [476, 0]
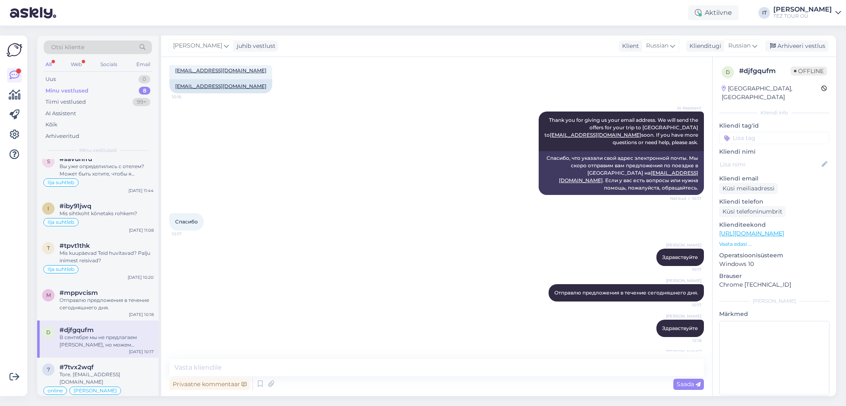
click at [770, 132] on input at bounding box center [774, 138] width 110 height 12
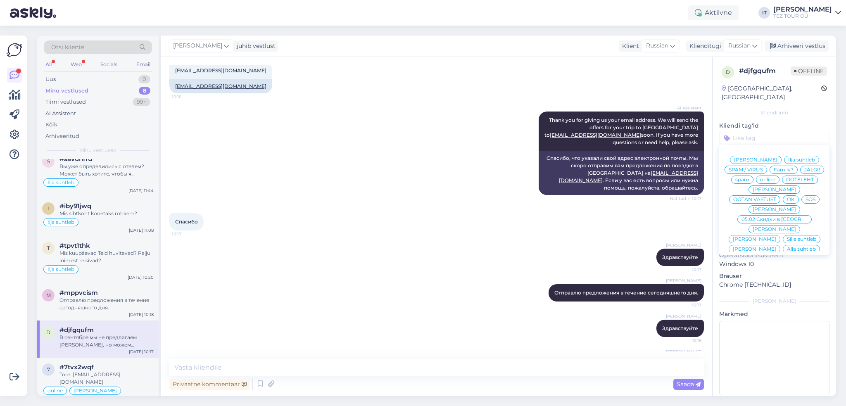
click at [796, 157] on span "Ilja suhtleb" at bounding box center [801, 159] width 27 height 5
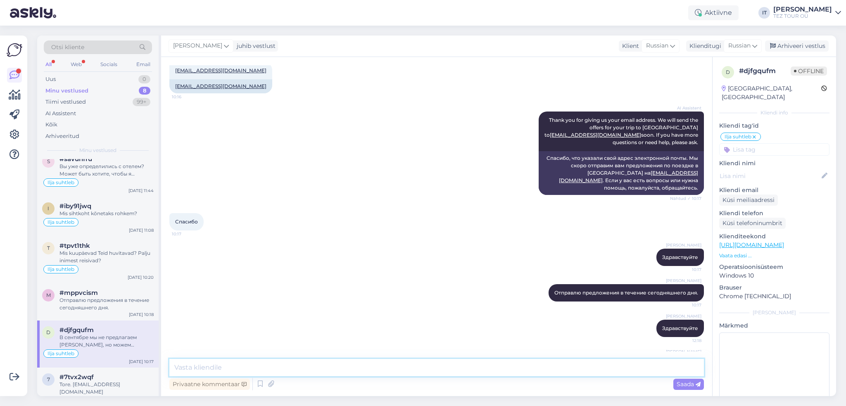
click at [321, 363] on textarea at bounding box center [436, 367] width 534 height 17
type textarea "Отправил предложение Вам на почту и буду ждать Вашей обратной связи!"
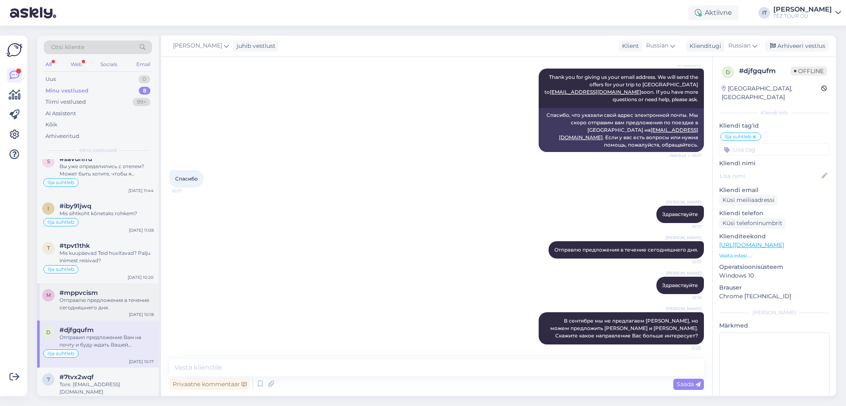
click at [87, 299] on div "Отправлю предложения в течение сегодняшнего дня." at bounding box center [106, 304] width 94 height 15
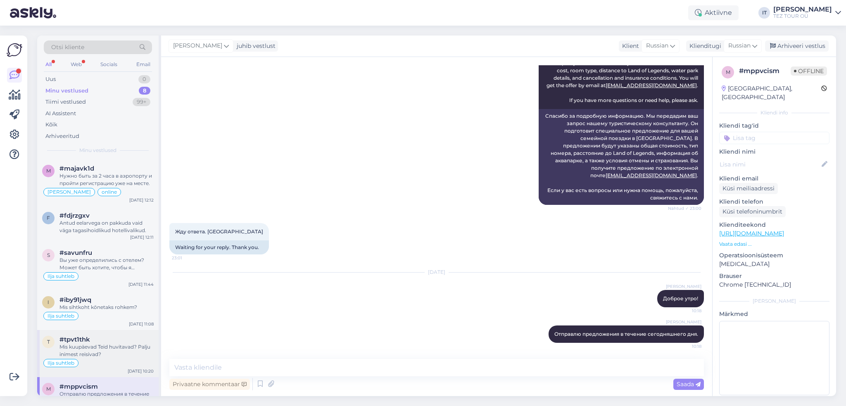
scroll to position [103, 0]
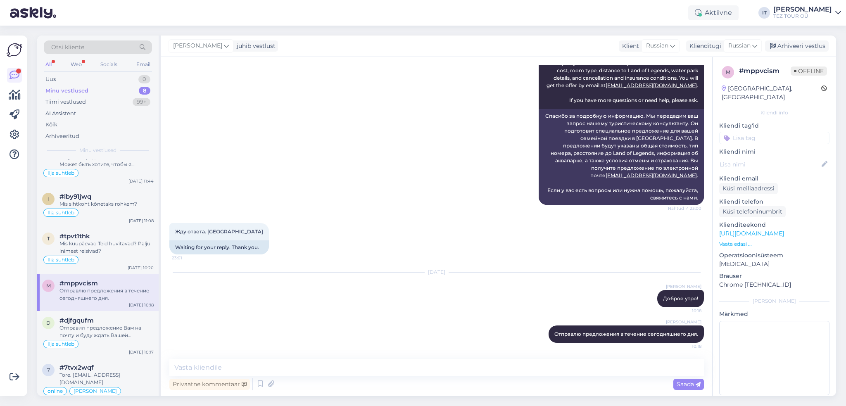
drag, startPoint x: 778, startPoint y: 131, endPoint x: 781, endPoint y: 135, distance: 4.7
click at [777, 132] on input at bounding box center [774, 138] width 110 height 12
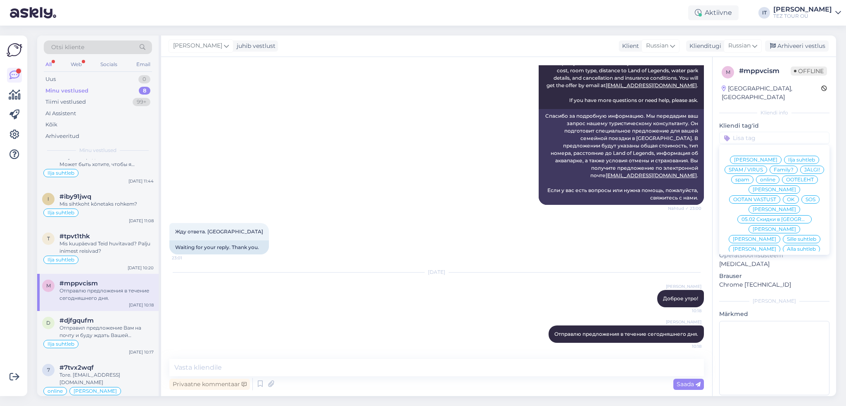
click at [788, 157] on span "Ilja suhtleb" at bounding box center [801, 159] width 27 height 5
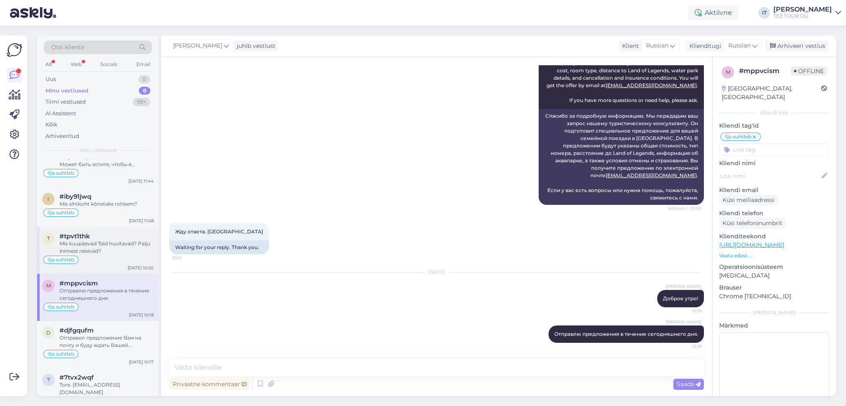
scroll to position [113, 0]
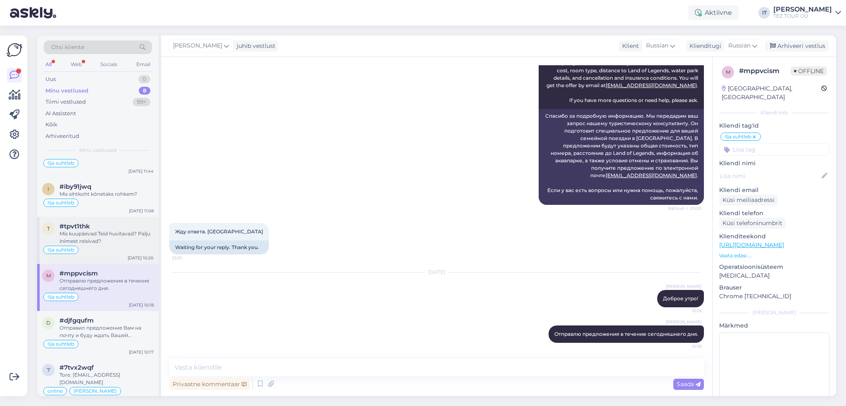
click at [121, 250] on div "Ilja suhtleb" at bounding box center [98, 250] width 112 height 10
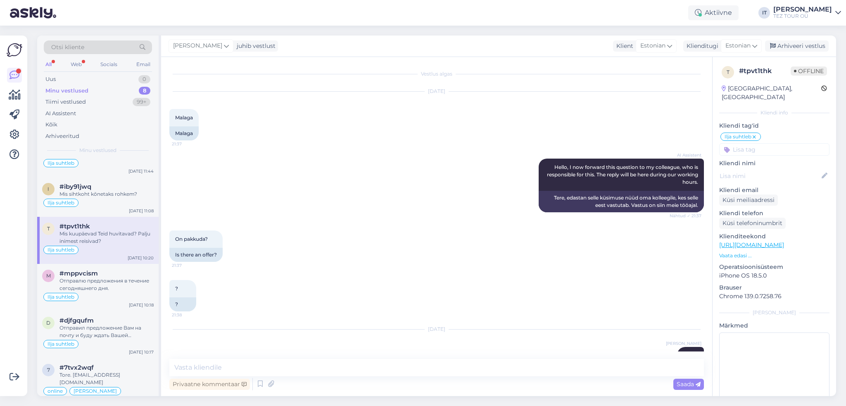
scroll to position [57, 0]
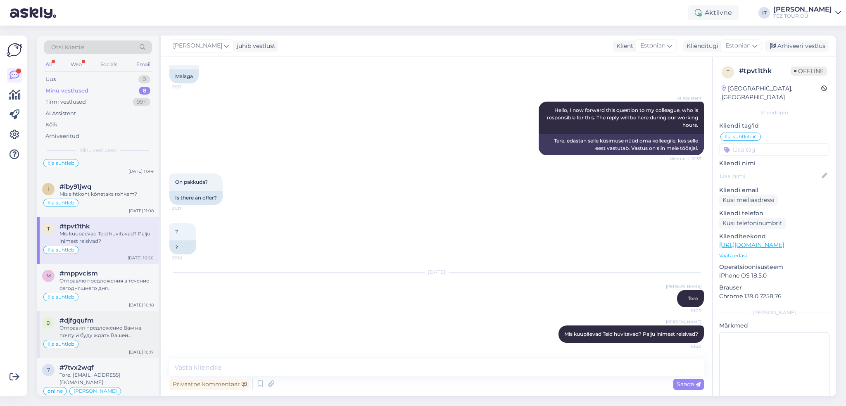
click at [127, 342] on div "Ilja suhtleb" at bounding box center [98, 344] width 112 height 10
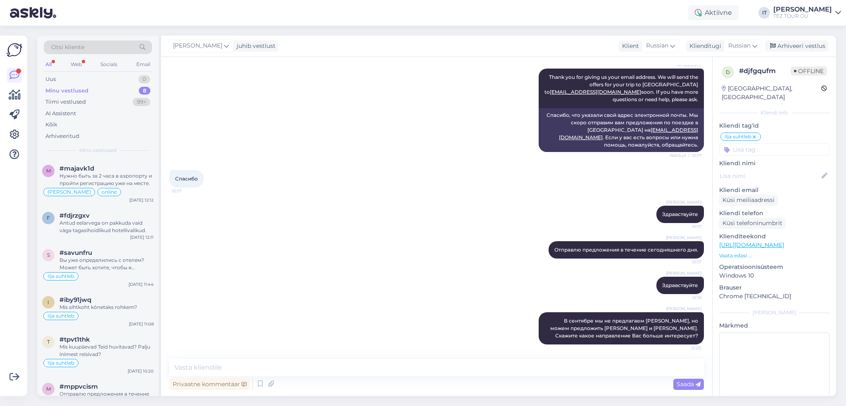
scroll to position [113, 0]
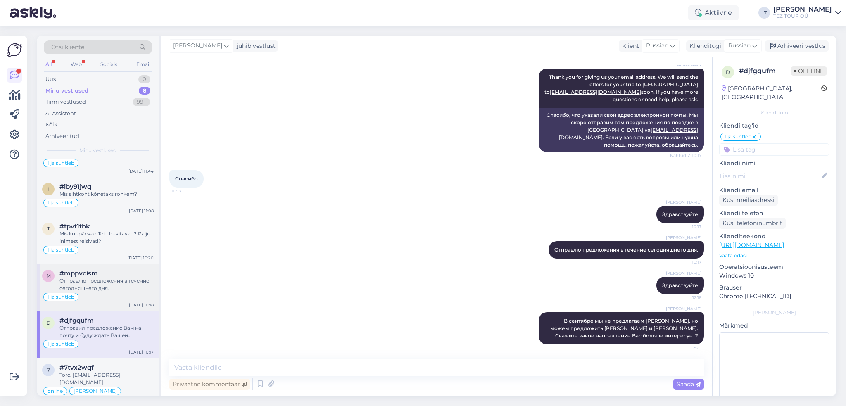
click at [114, 289] on div "Отправлю предложения в течение сегодняшнего дня." at bounding box center [106, 284] width 94 height 15
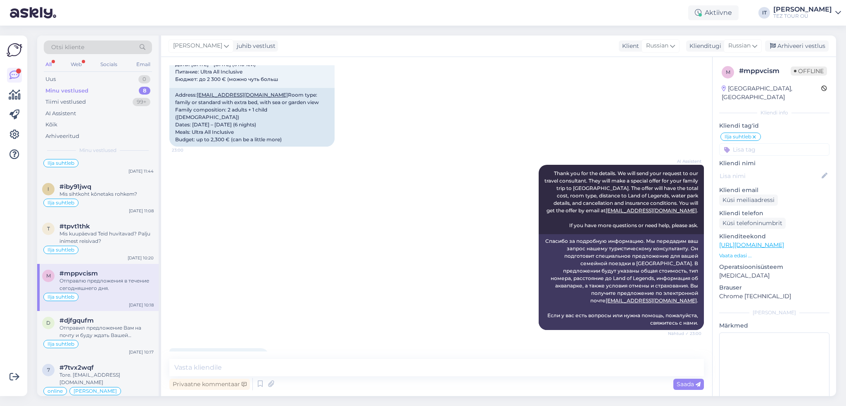
scroll to position [1088, 0]
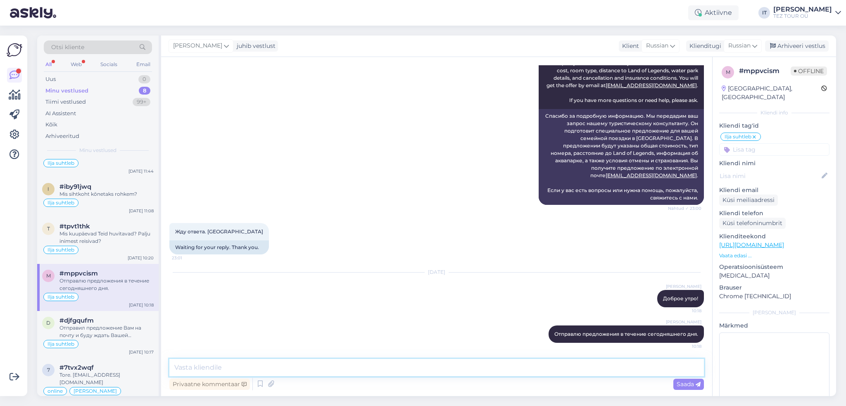
click at [290, 359] on textarea at bounding box center [436, 367] width 534 height 17
type textarea "Отправил предложения [PERSON_NAME] на почту и буду ждать обратного ответа!"
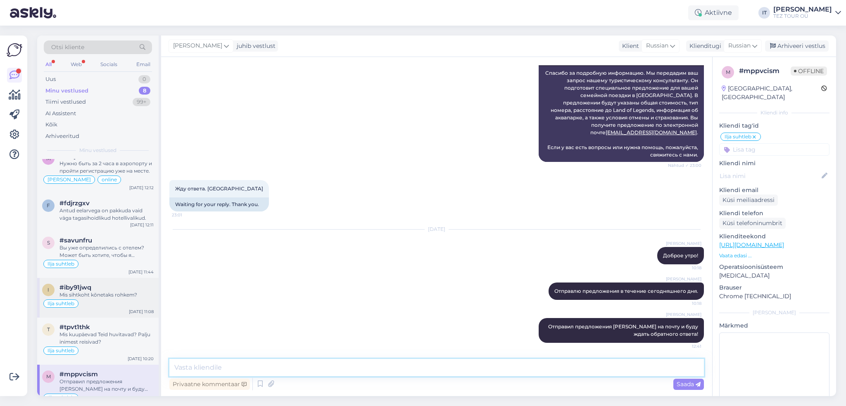
scroll to position [0, 0]
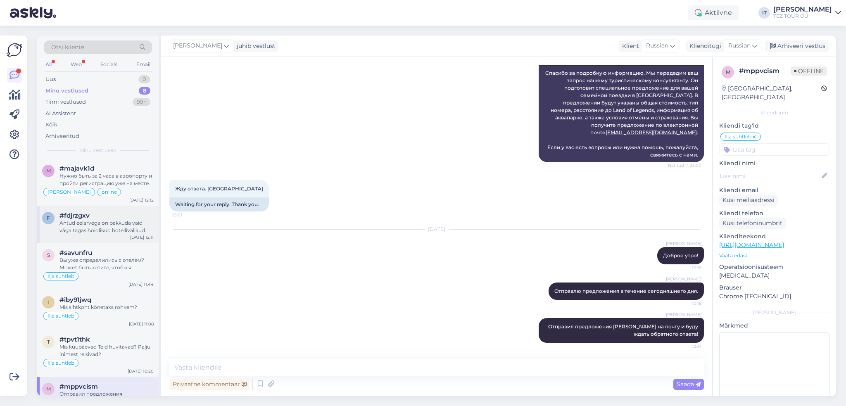
click at [126, 229] on div "Antud eelarvega on pakkuda vaid väga tagasihoidlikud hotellivalikud." at bounding box center [106, 226] width 94 height 15
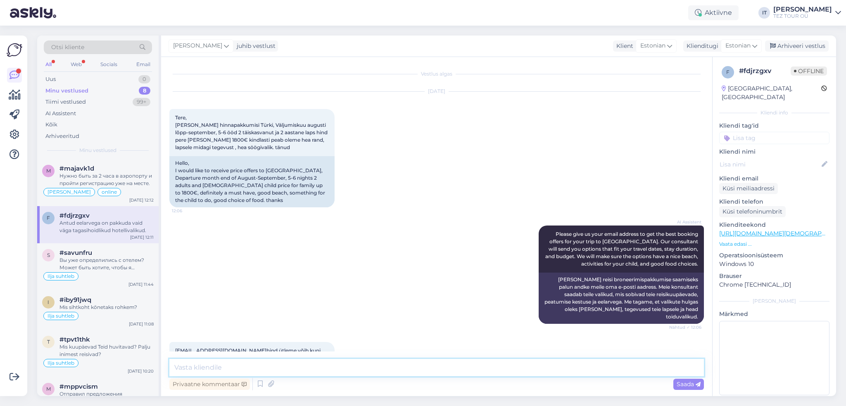
click at [359, 367] on textarea at bounding box center [436, 367] width 534 height 17
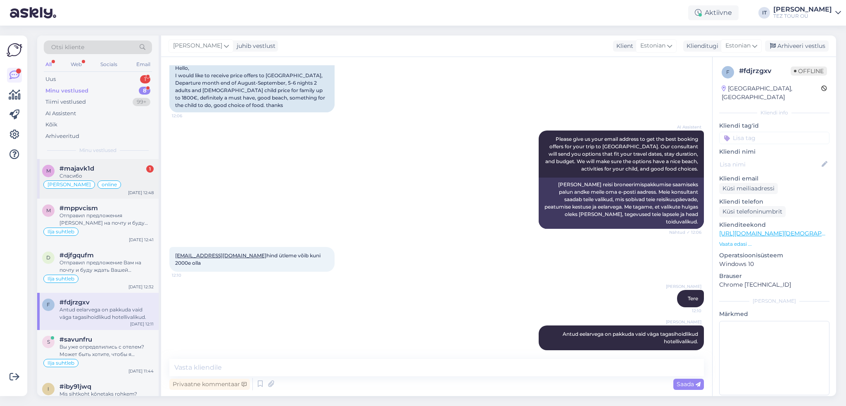
click at [127, 167] on div "#majavk1d 1" at bounding box center [106, 168] width 94 height 7
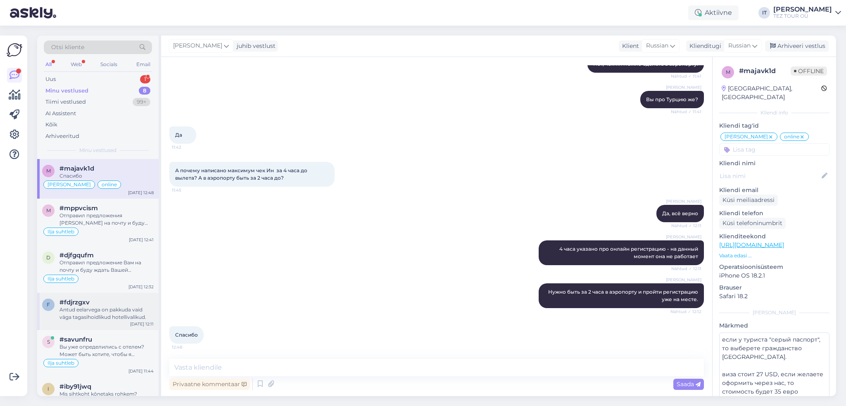
click at [136, 321] on div "[DATE] 12:11" at bounding box center [142, 324] width 24 height 6
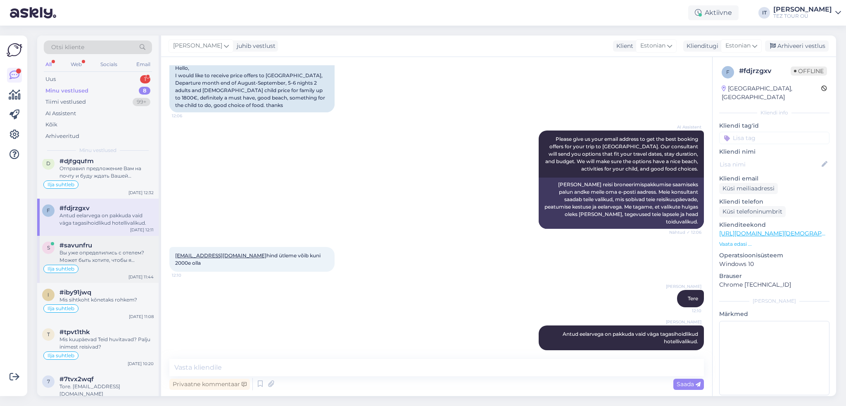
scroll to position [106, 0]
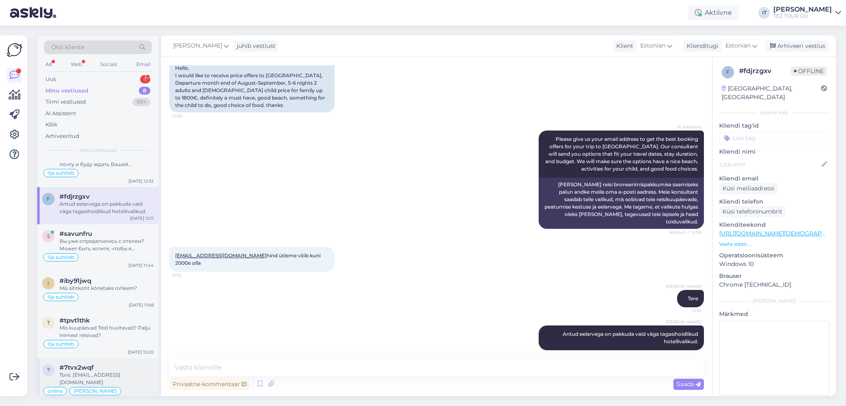
click at [131, 378] on div "7 #7tvx2wqf Tore. [EMAIL_ADDRESS][DOMAIN_NAME] online [PERSON_NAME] [DATE] 20:32" at bounding box center [97, 381] width 121 height 47
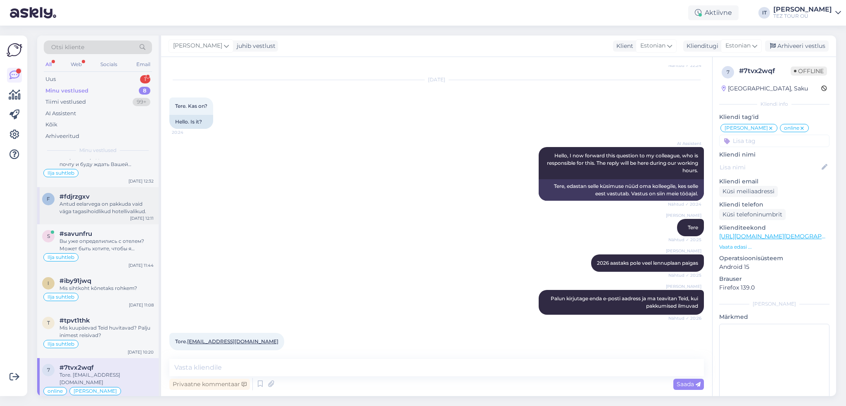
click at [115, 209] on div "Antud eelarvega on pakkuda vaid väga tagasihoidlikud hotellivalikud." at bounding box center [106, 207] width 94 height 15
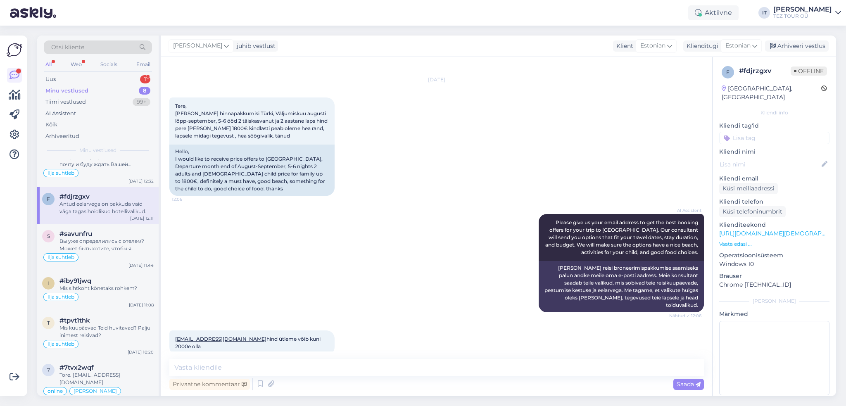
scroll to position [0, 0]
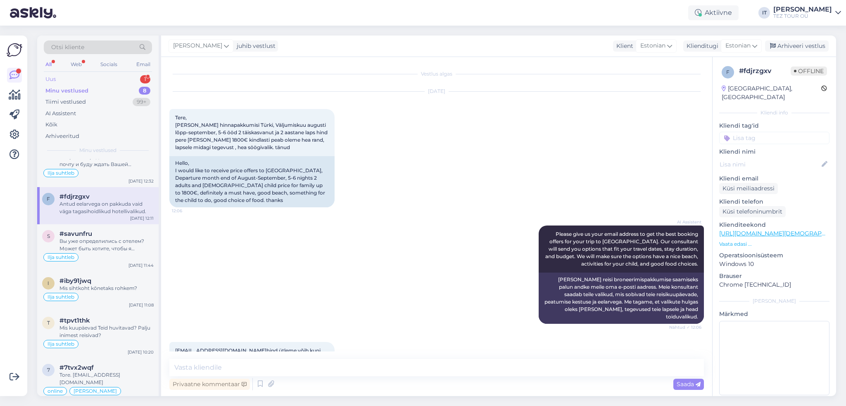
click at [114, 78] on div "Uus 1" at bounding box center [98, 80] width 108 height 12
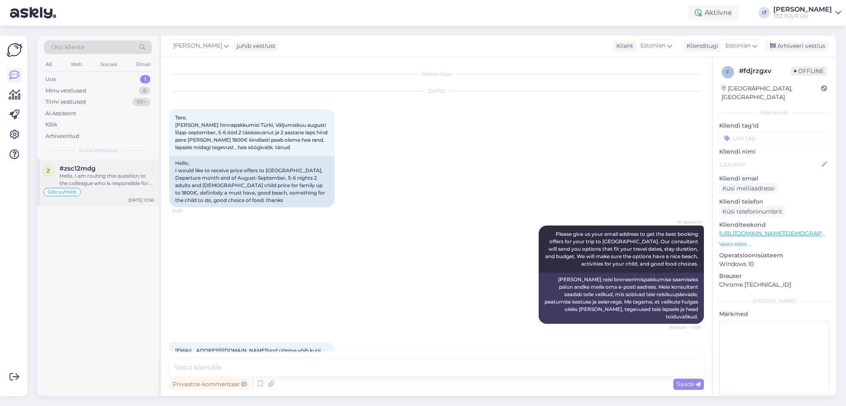
click at [112, 178] on div "Hello, I am routing this question to the colleague who is responsible for this …" at bounding box center [106, 179] width 94 height 15
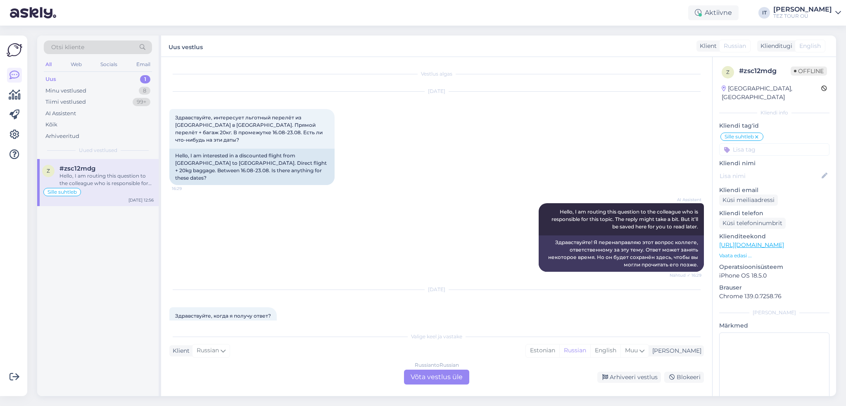
scroll to position [99, 0]
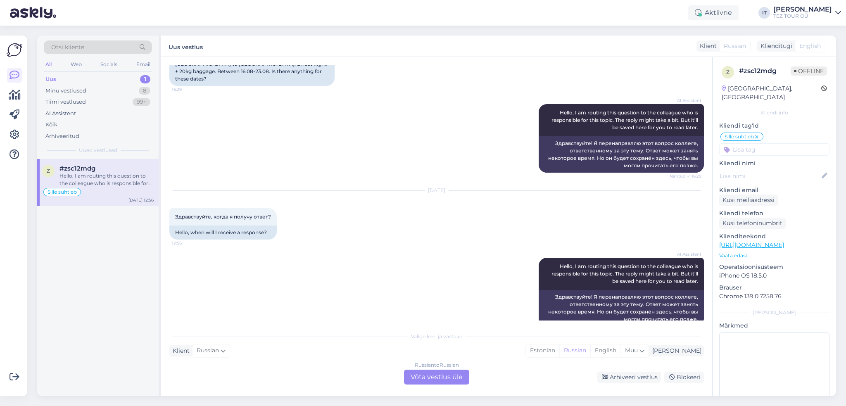
click at [450, 386] on div "Vestlus algas [DATE] Здравствуйте, интересует льготный перелёт из [GEOGRAPHIC_D…" at bounding box center [436, 226] width 551 height 339
click at [431, 376] on div "Russian to Russian Võta vestlus üle" at bounding box center [436, 377] width 65 height 15
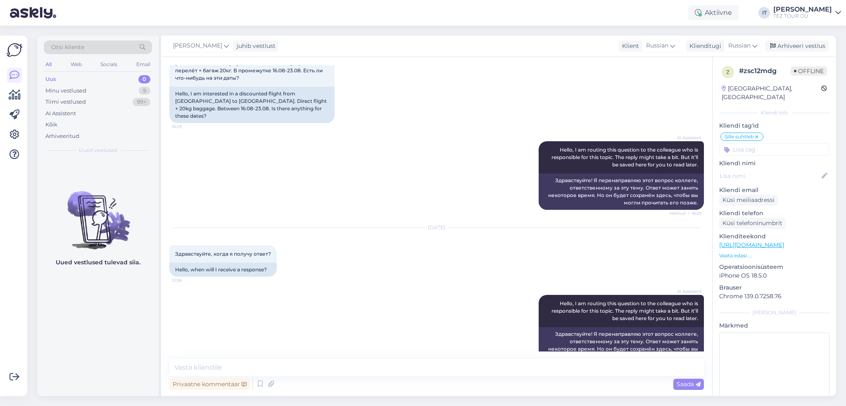
scroll to position [68, 0]
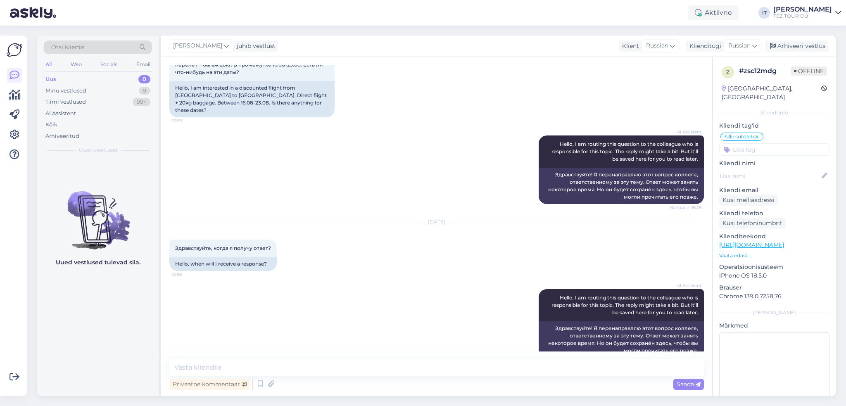
drag, startPoint x: 418, startPoint y: 209, endPoint x: 485, endPoint y: 200, distance: 66.8
click at [485, 213] on div "[DATE] Здравствуйте, когда я получу ответ? 12:56 Hello, when will I receive a r…" at bounding box center [436, 246] width 534 height 67
click at [501, 219] on div "[DATE] Здравствуйте, когда я получу ответ? 12:56 Hello, when will I receive a r…" at bounding box center [436, 246] width 534 height 67
click at [266, 48] on div "juhib vestlust" at bounding box center [254, 46] width 42 height 9
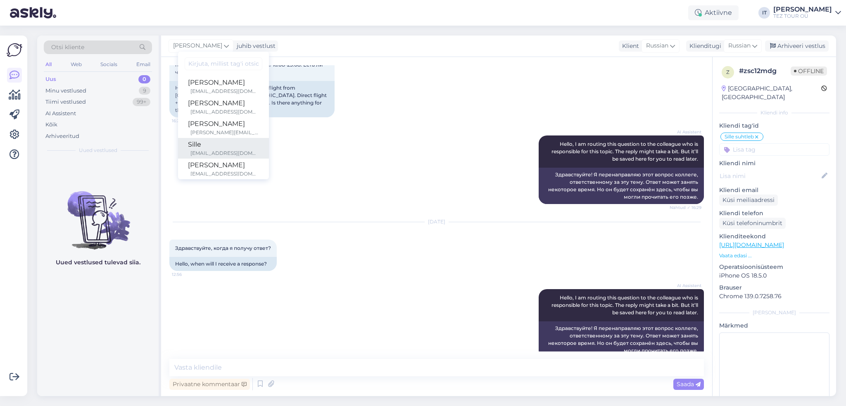
click at [239, 153] on div "[EMAIL_ADDRESS][DOMAIN_NAME]" at bounding box center [224, 153] width 69 height 7
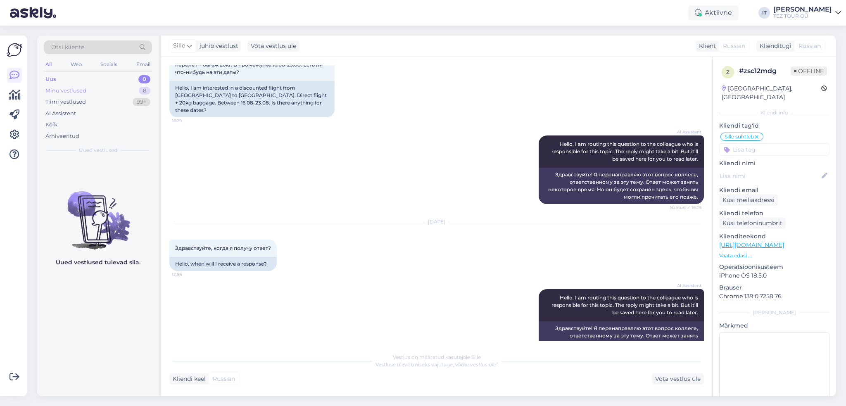
click at [105, 89] on div "Minu vestlused 8" at bounding box center [98, 91] width 108 height 12
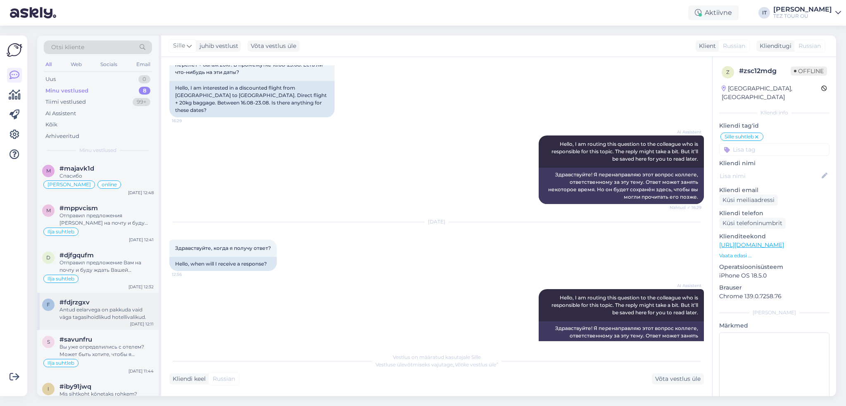
click at [126, 323] on div "f #fdjrzgxv Antud eelarvega on pakkuda vaid väga tagasihoidlikud hotellivalikud…" at bounding box center [97, 311] width 121 height 37
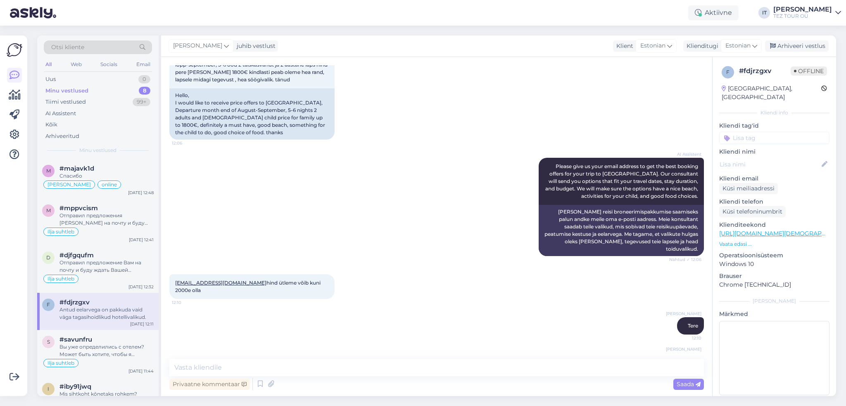
scroll to position [95, 0]
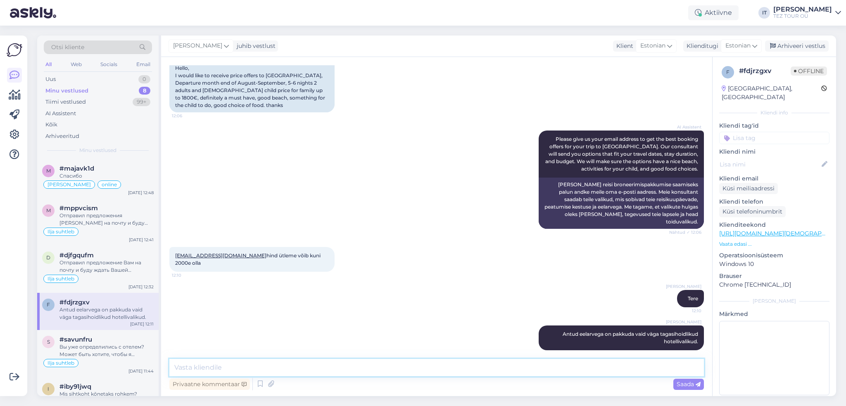
click at [431, 365] on textarea at bounding box center [436, 367] width 534 height 17
type textarea "Vabandust, antud eelarvega on võimalik leida ka hea tasemega hotelle. Vaatasin …"
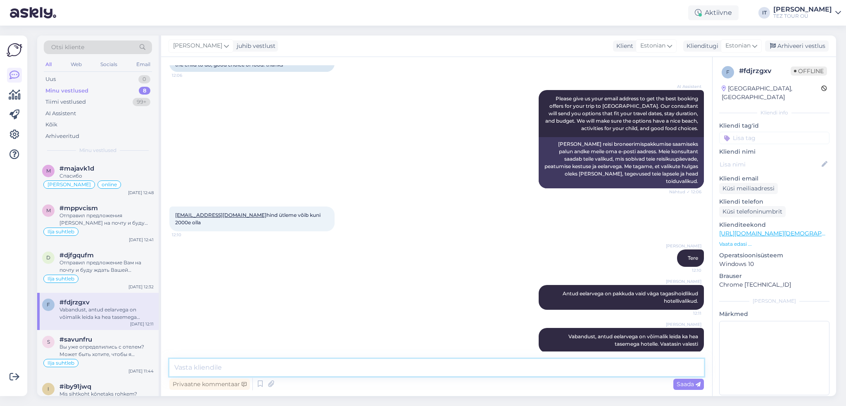
scroll to position [138, 0]
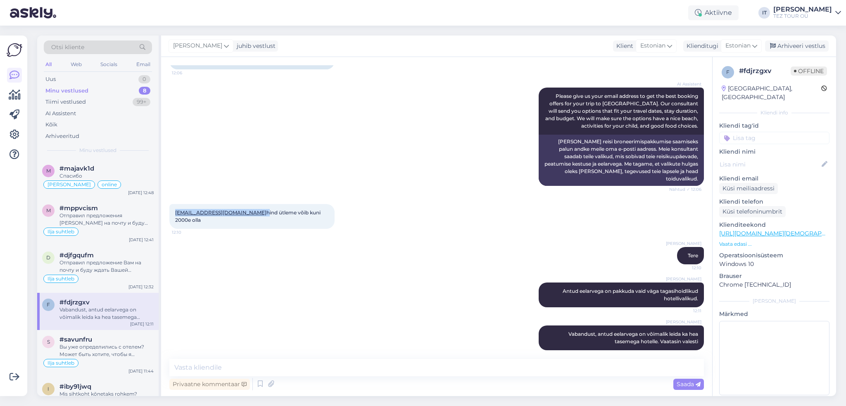
drag, startPoint x: 254, startPoint y: 207, endPoint x: 173, endPoint y: 206, distance: 80.5
click at [173, 206] on div "[EMAIL_ADDRESS][DOMAIN_NAME] hind ütleme võib kuni 2000e olla 12:10" at bounding box center [251, 216] width 165 height 25
copy span "[EMAIL_ADDRESS][DOMAIN_NAME]"
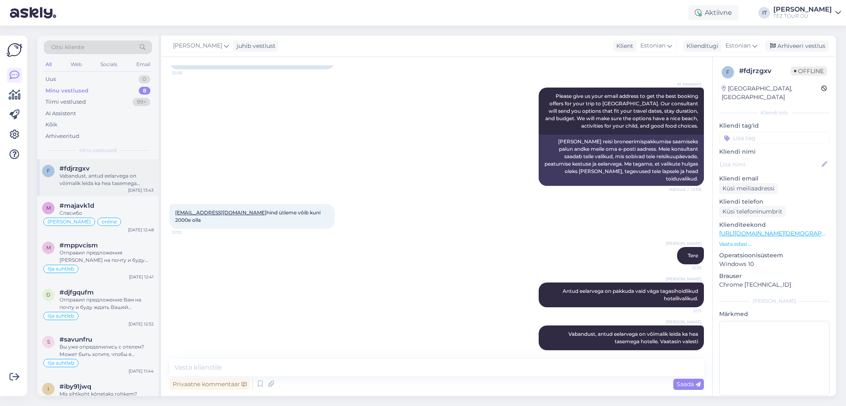
click at [107, 175] on div "Vabandust, antud eelarvega on võimalik leida ka hea tasemega hotelle. Vaatasin …" at bounding box center [106, 179] width 94 height 15
click at [777, 132] on input at bounding box center [774, 138] width 110 height 12
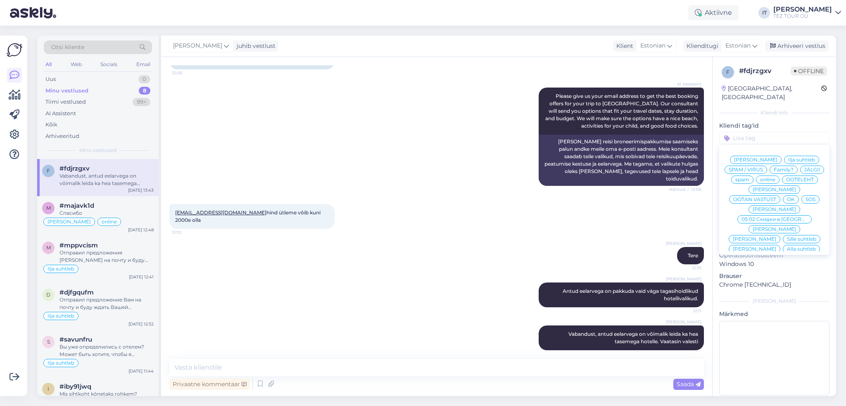
click at [798, 157] on span "Ilja suhtleb" at bounding box center [801, 159] width 27 height 5
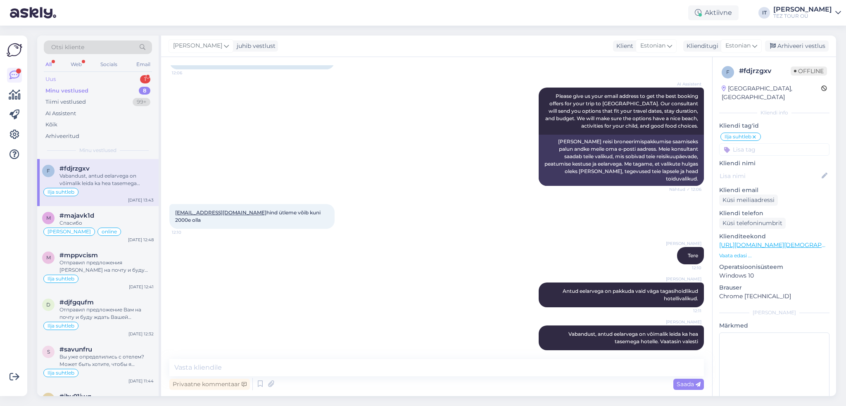
click at [142, 77] on div "1" at bounding box center [145, 79] width 10 height 8
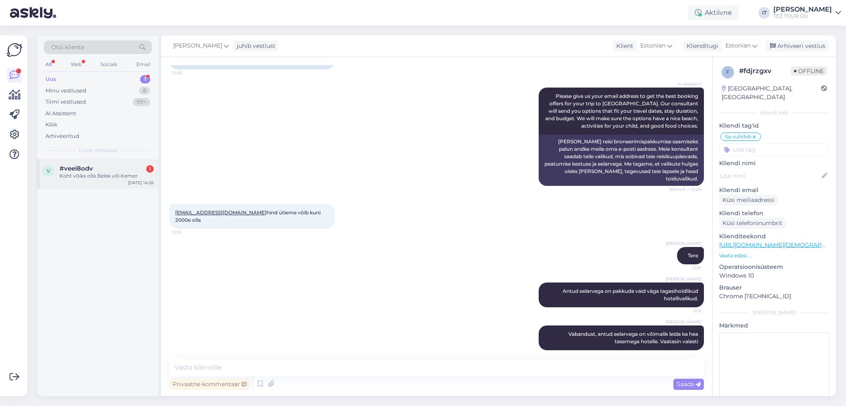
click at [105, 173] on div "Koht võiks olla Belek või Kemer" at bounding box center [106, 175] width 94 height 7
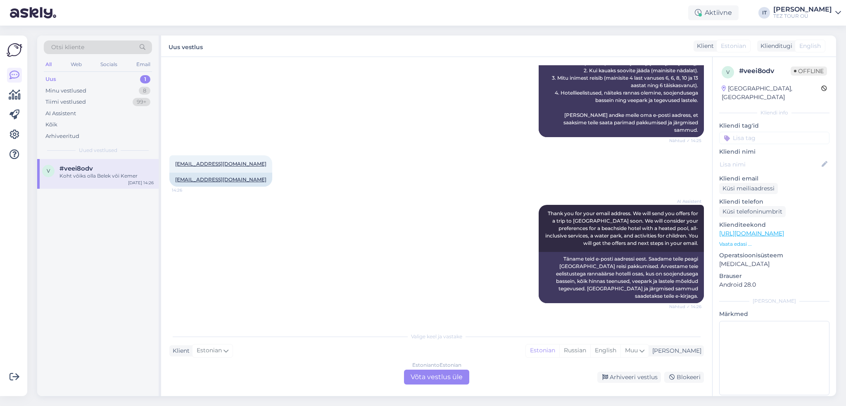
click at [443, 378] on div "Estonian to Estonian Võta vestlus üle" at bounding box center [436, 377] width 65 height 15
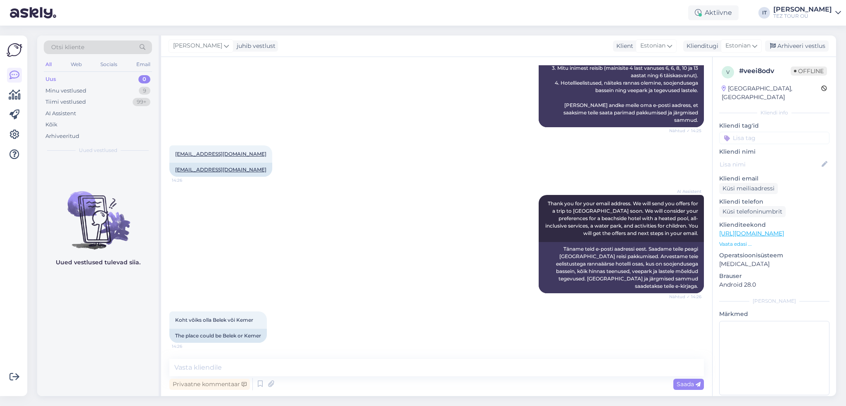
scroll to position [301, 0]
click at [296, 368] on textarea at bounding box center [436, 367] width 534 height 17
type textarea "Tere"
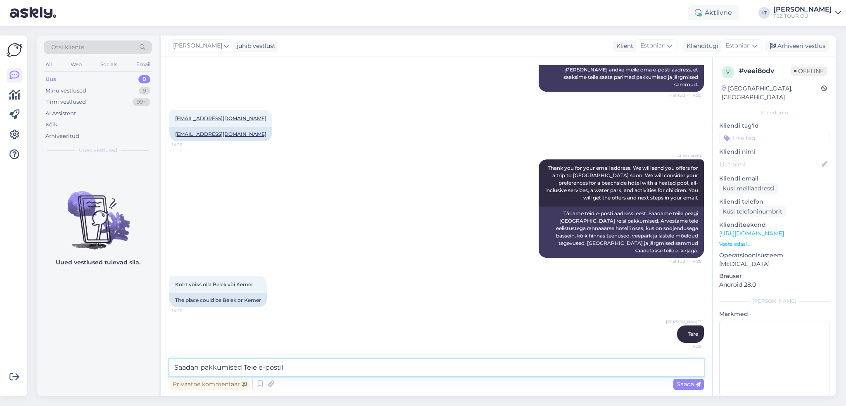
type textarea "Saadan pakkumised Teie e-postile"
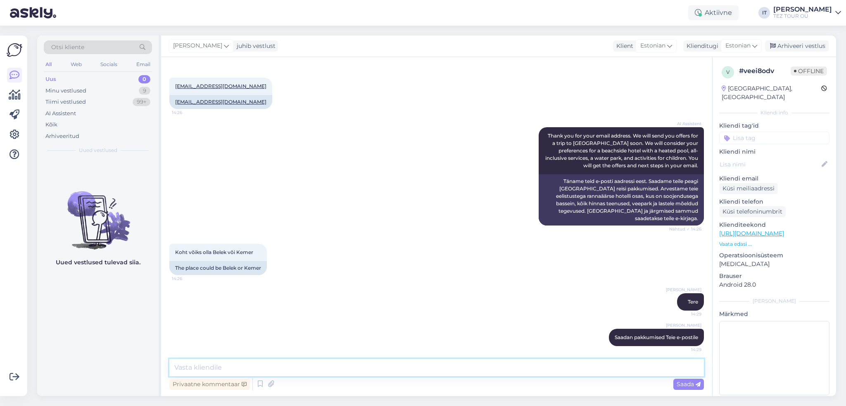
scroll to position [372, 0]
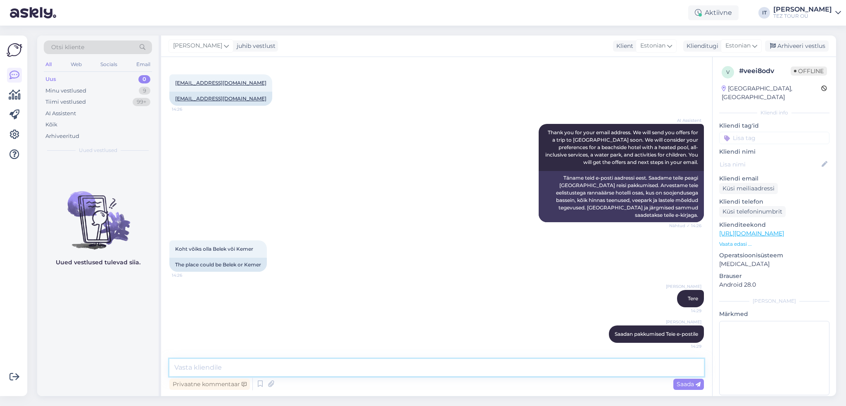
click at [462, 361] on textarea at bounding box center [436, 367] width 534 height 17
type textarea "Aga öelge palun, kuidas soovite majutada? Kas kaks paari lastega ja üks lasteta?"
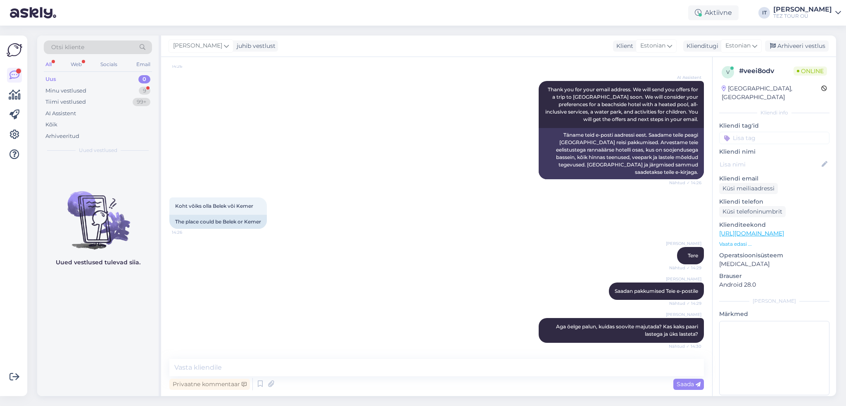
scroll to position [450, 0]
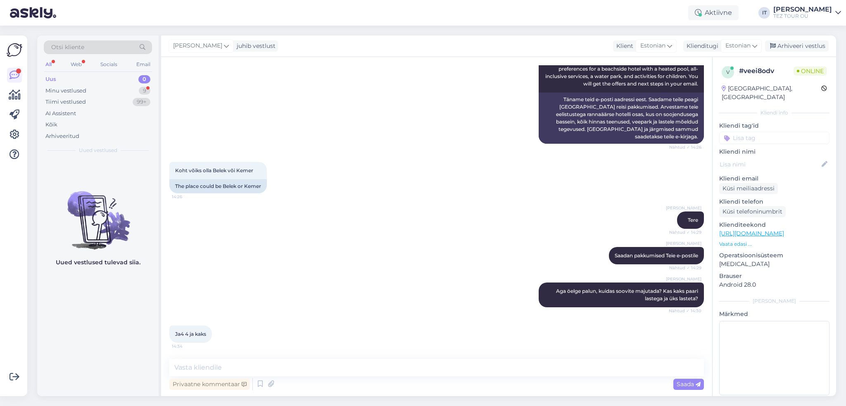
drag, startPoint x: 513, startPoint y: 381, endPoint x: 512, endPoint y: 377, distance: 4.6
click at [513, 381] on div "Privaatne kommentaar Saada" at bounding box center [436, 384] width 534 height 16
drag, startPoint x: 512, startPoint y: 366, endPoint x: 487, endPoint y: 344, distance: 33.4
click at [511, 366] on textarea at bounding box center [436, 367] width 534 height 17
